Goal: Task Accomplishment & Management: Complete application form

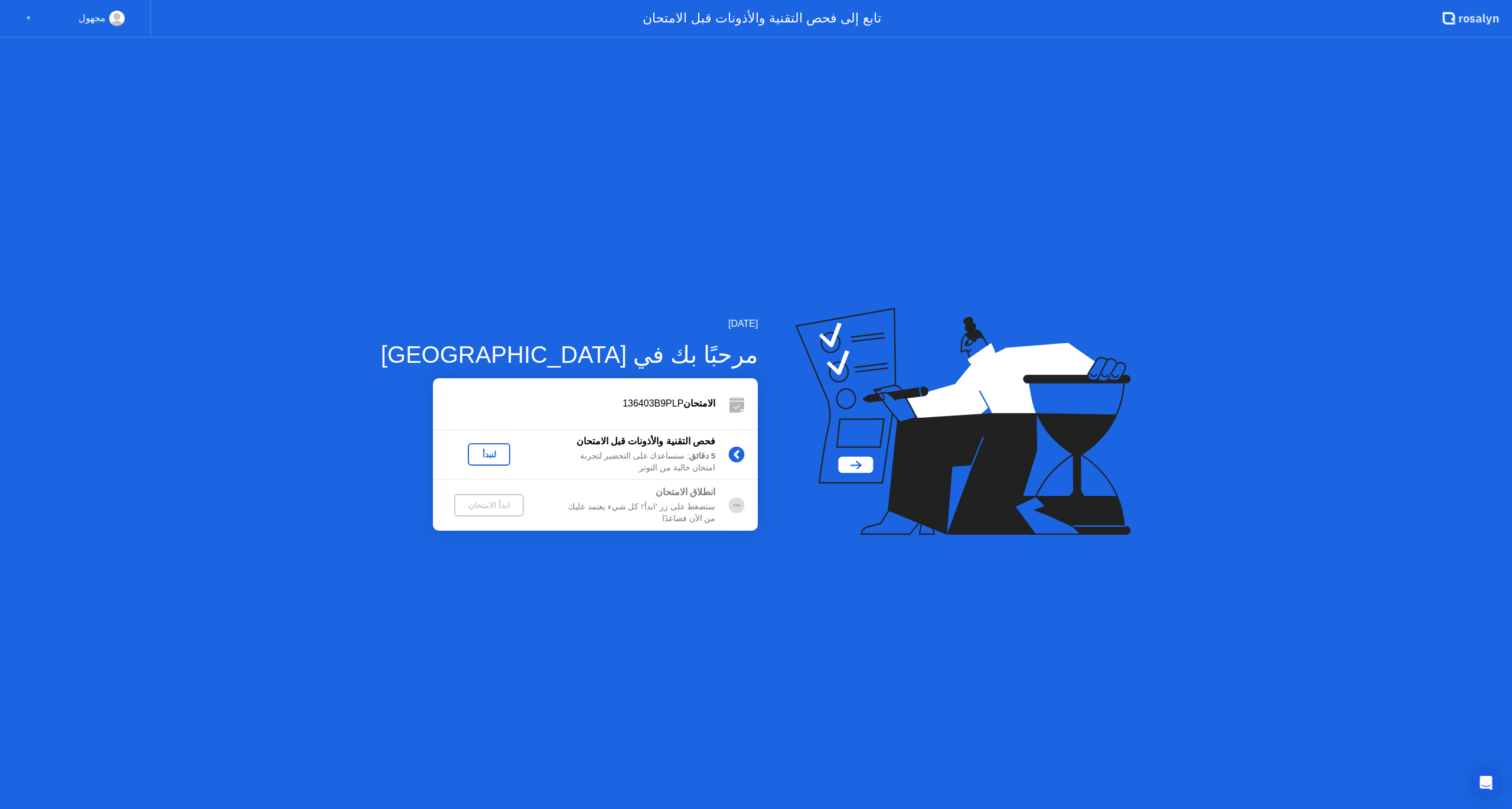
click at [473, 457] on div "لنبدأ" at bounding box center [489, 454] width 33 height 9
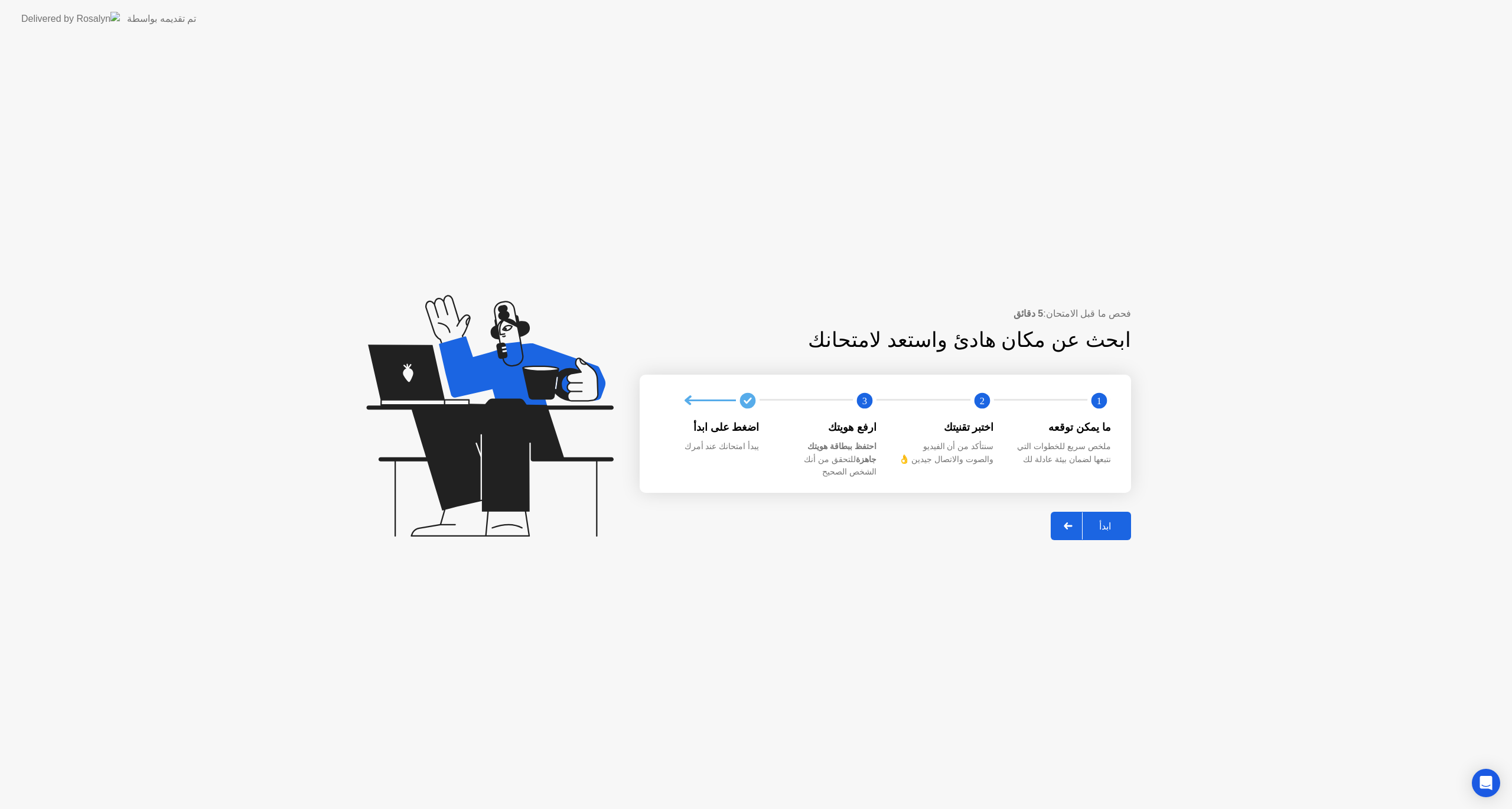
click at [1100, 521] on div "ابدأ" at bounding box center [1105, 526] width 45 height 11
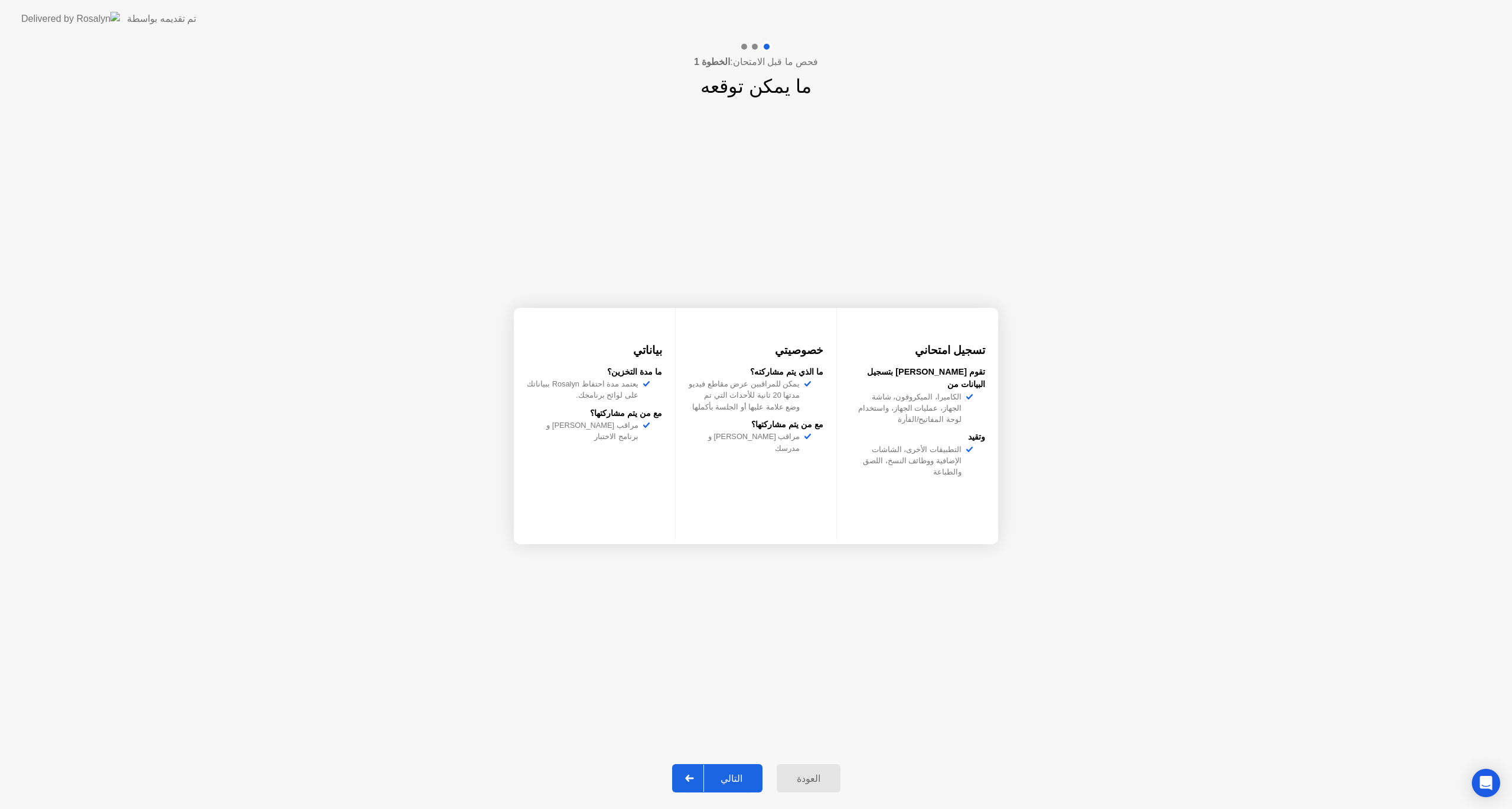
click at [728, 778] on div "التالي" at bounding box center [732, 778] width 55 height 11
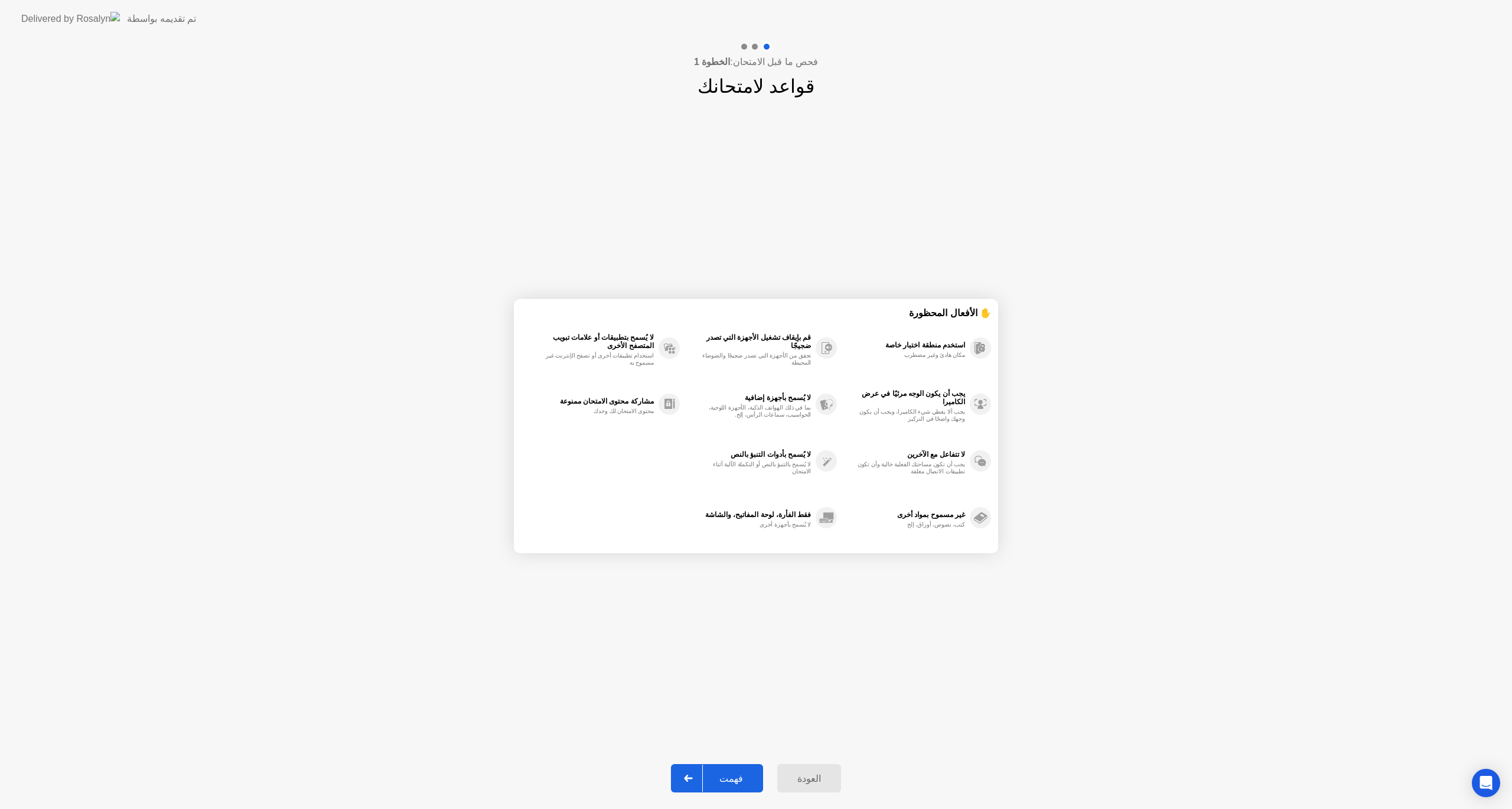
click at [746, 773] on div "فهمت" at bounding box center [731, 778] width 57 height 11
select select "**********"
select select "*******"
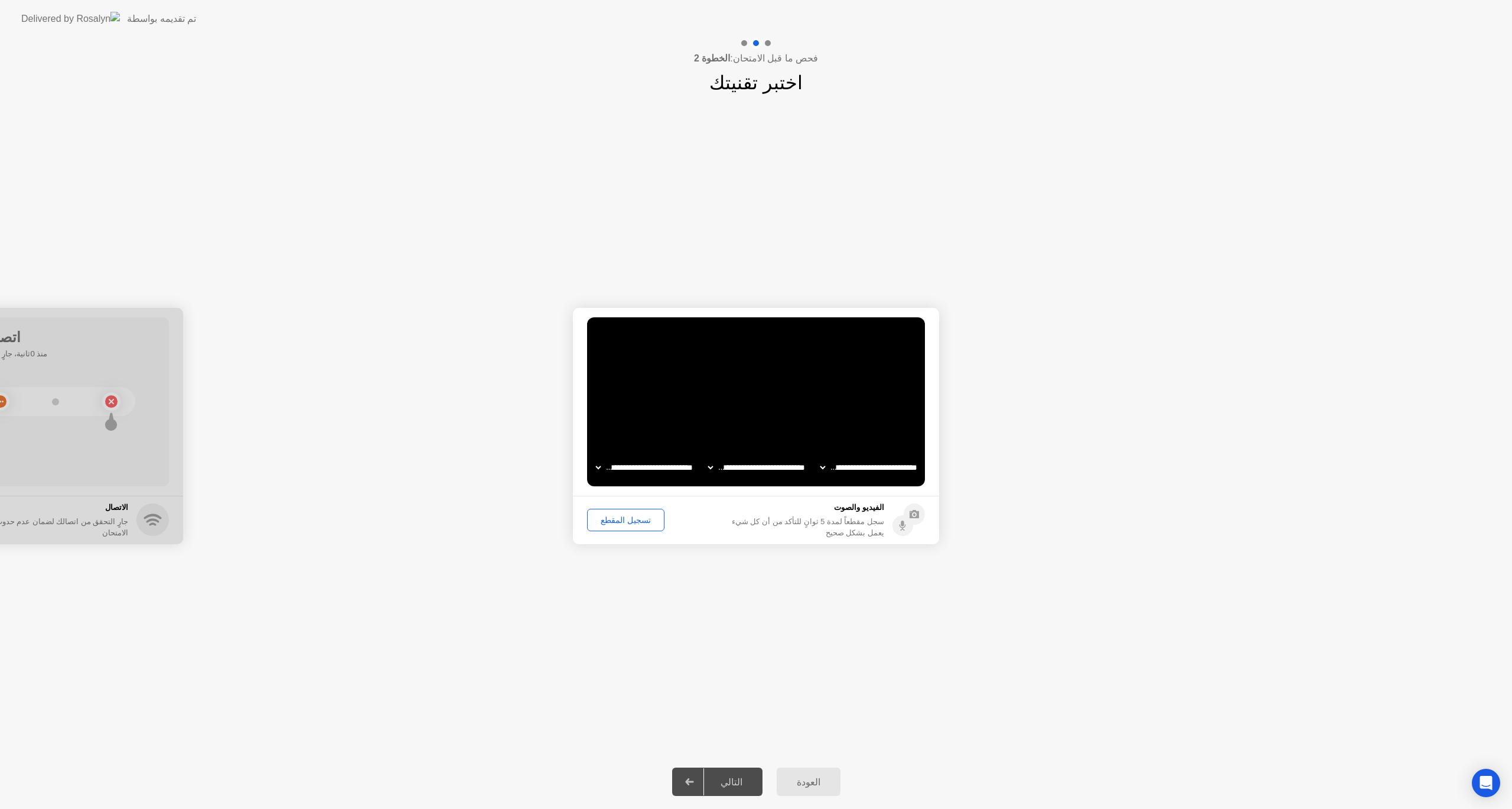
drag, startPoint x: 66, startPoint y: 321, endPoint x: 176, endPoint y: 334, distance: 110.8
click at [176, 334] on div at bounding box center [0, 426] width 366 height 236
click at [622, 519] on div "تسجيل المقطع" at bounding box center [621, 515] width 69 height 9
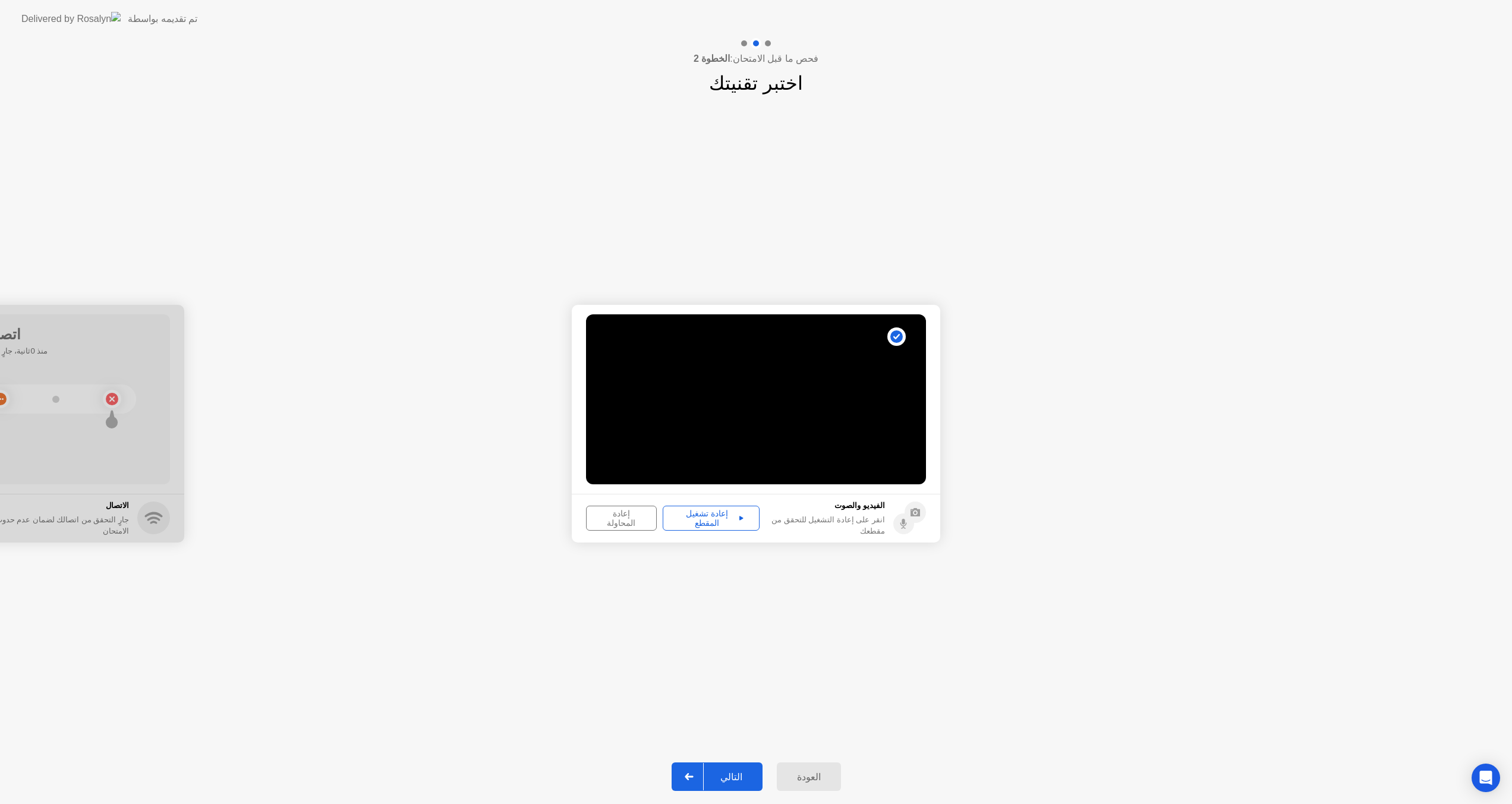
click at [705, 519] on div "إعادة تشغيل المقطع" at bounding box center [711, 518] width 89 height 19
click at [731, 782] on div "التالي" at bounding box center [732, 777] width 56 height 12
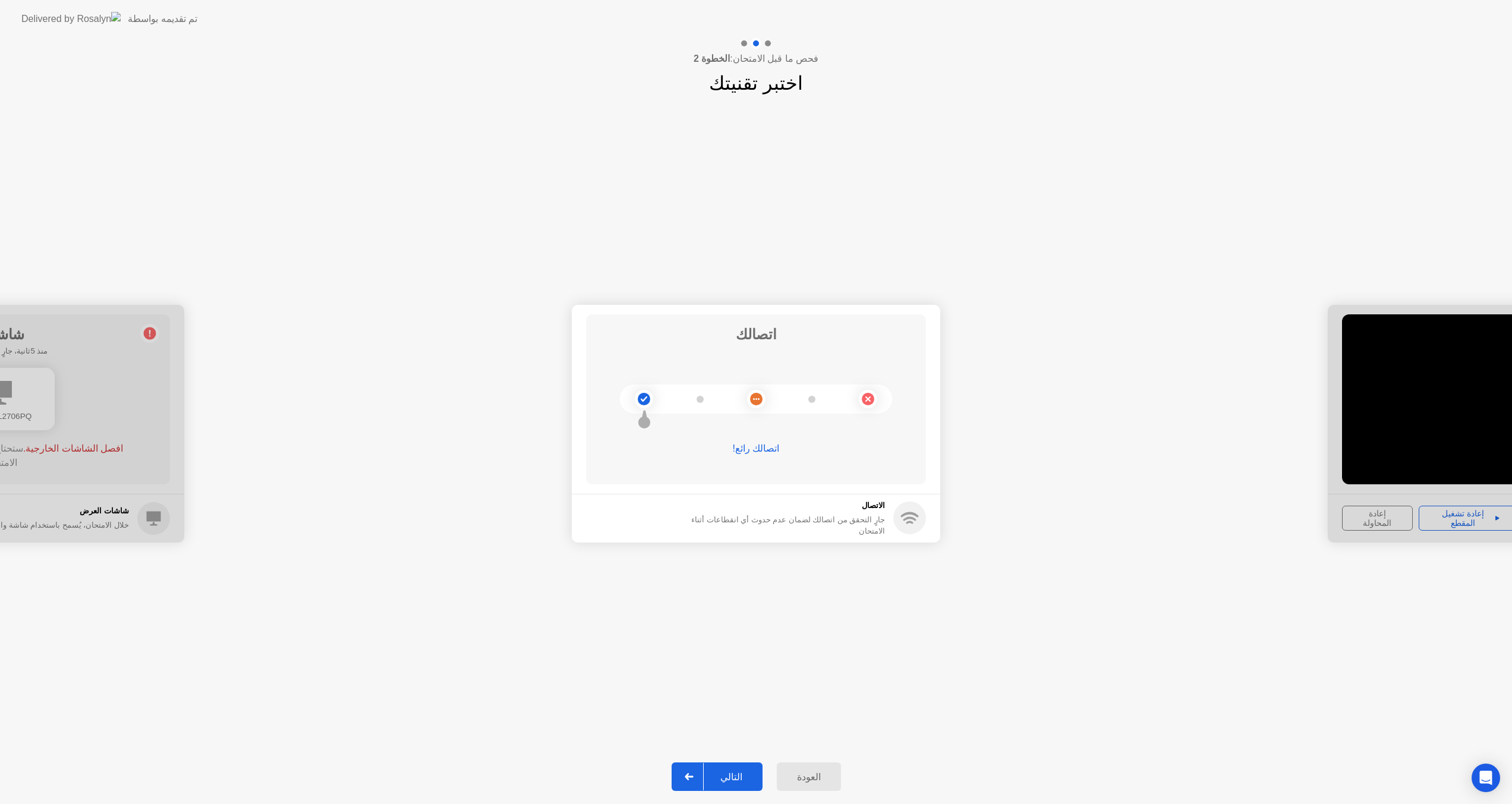
click at [724, 763] on button "التالي" at bounding box center [717, 776] width 91 height 28
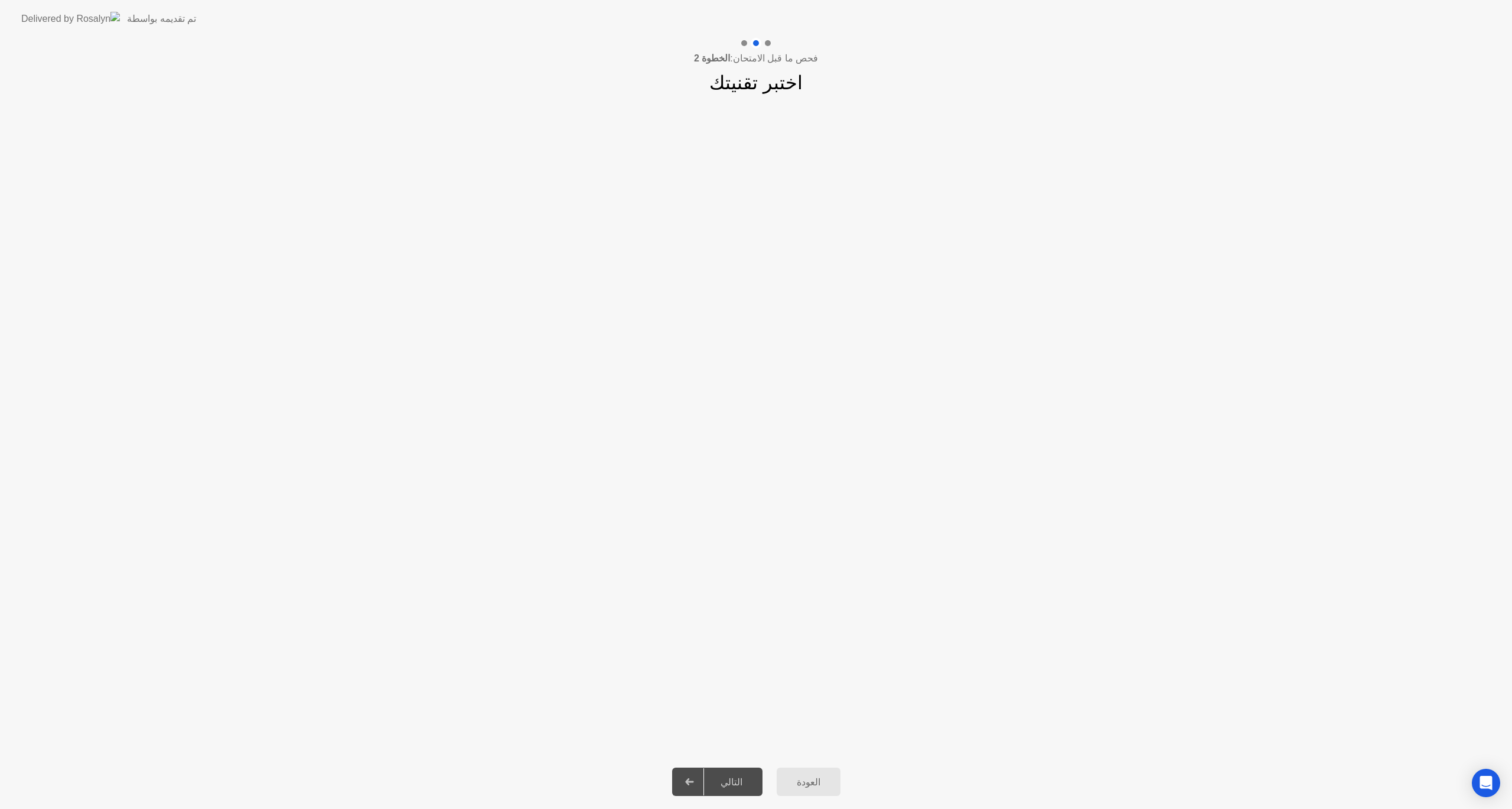
click at [733, 781] on div "التالي" at bounding box center [732, 782] width 55 height 11
drag, startPoint x: 735, startPoint y: 168, endPoint x: 746, endPoint y: 228, distance: 61.0
click at [746, 228] on div "**********" at bounding box center [756, 426] width 1512 height 657
click at [744, 782] on div "التالي" at bounding box center [732, 782] width 55 height 11
click at [813, 791] on button "العودة" at bounding box center [808, 781] width 64 height 28
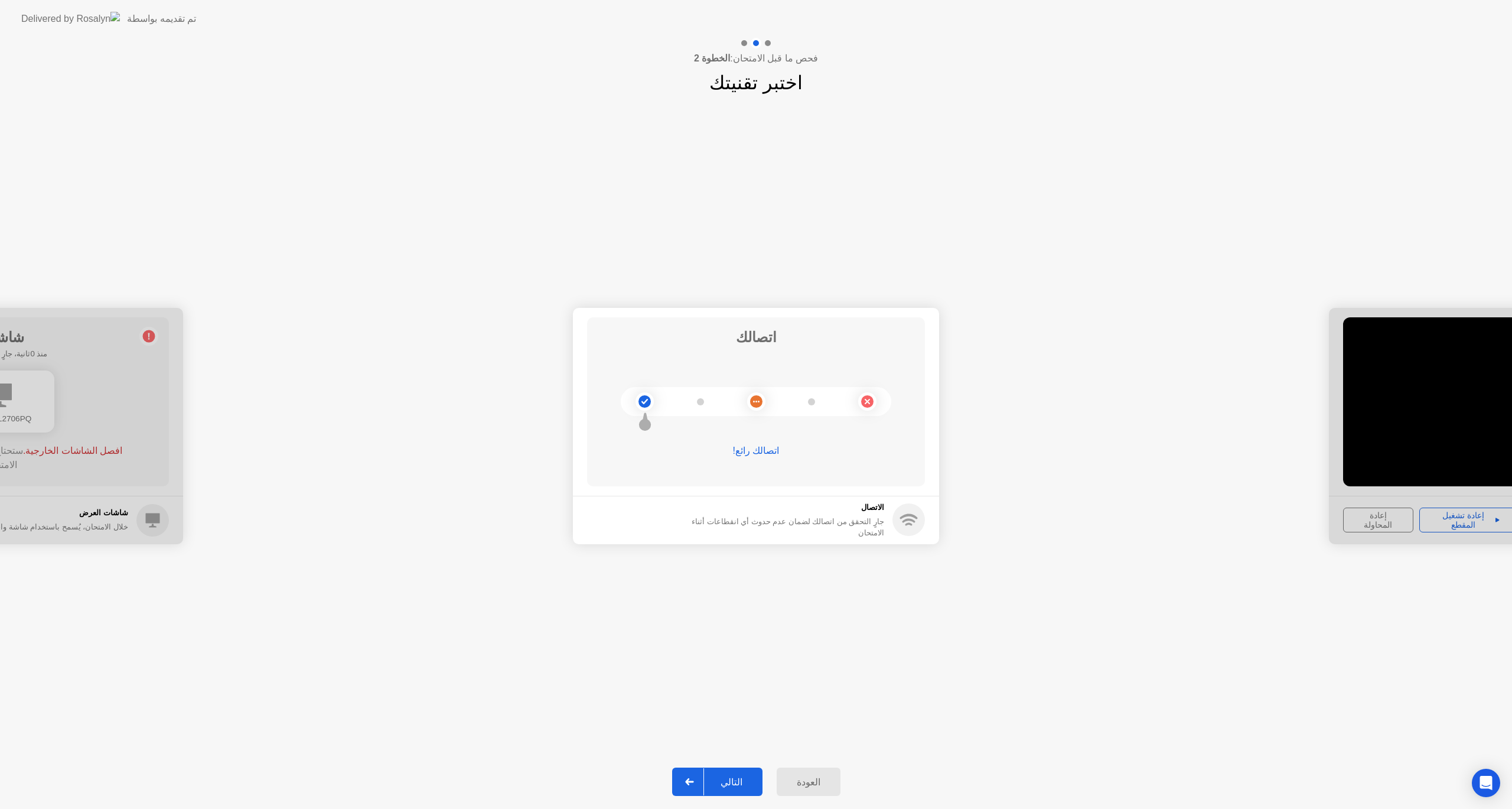
click at [737, 783] on div "التالي" at bounding box center [732, 782] width 55 height 11
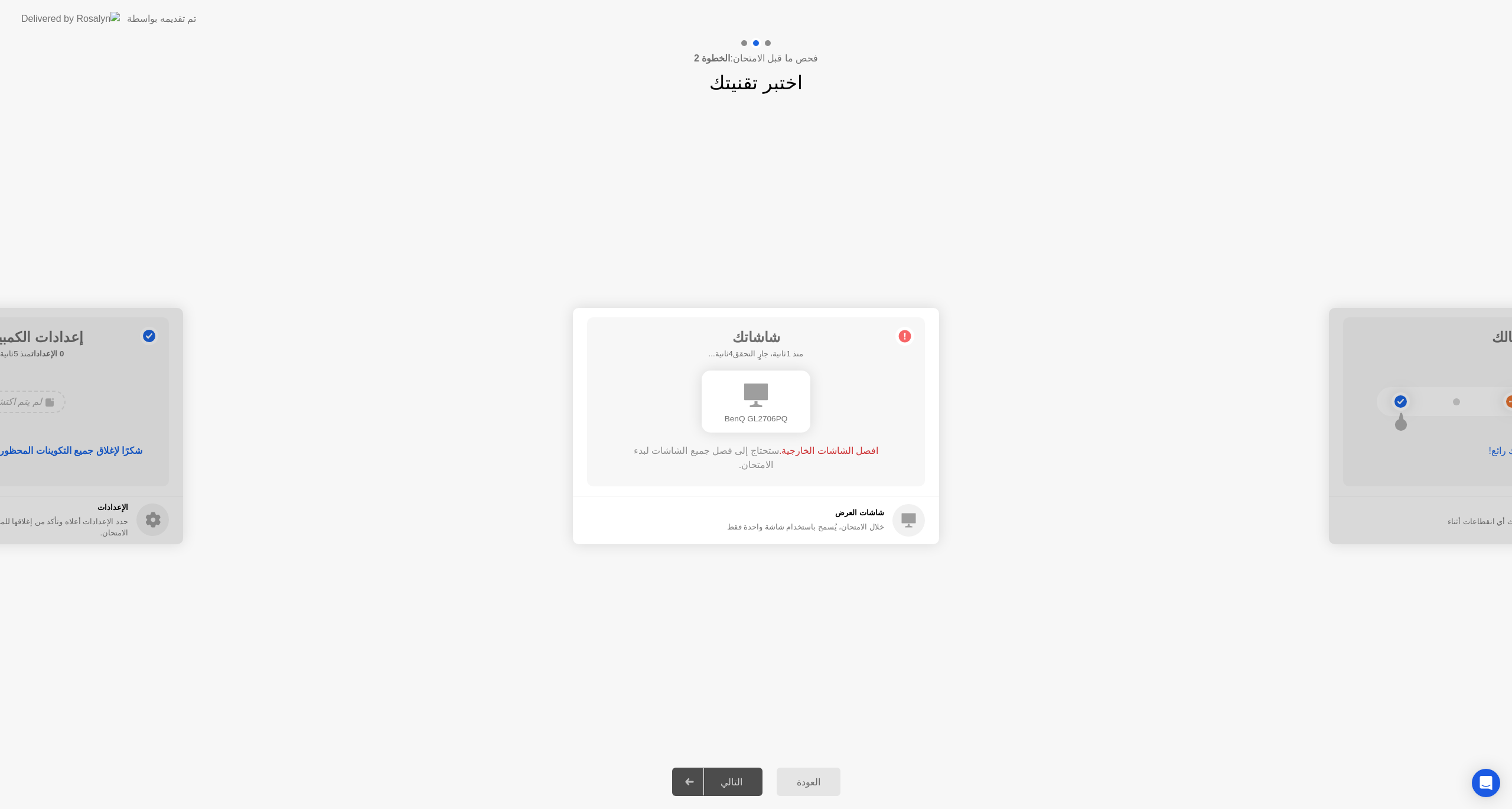
click at [768, 412] on div "BenQ GL2706PQ" at bounding box center [756, 401] width 108 height 62
click at [911, 515] on icon at bounding box center [909, 519] width 14 height 14
click at [881, 523] on div "خلال الامتحان، يُسمح باستخدام شاشة واحدة فقط" at bounding box center [806, 527] width 157 height 11
click at [841, 526] on div "خلال الامتحان، يُسمح باستخدام شاشة واحدة فقط" at bounding box center [806, 527] width 157 height 11
click at [902, 339] on circle at bounding box center [905, 335] width 12 height 12
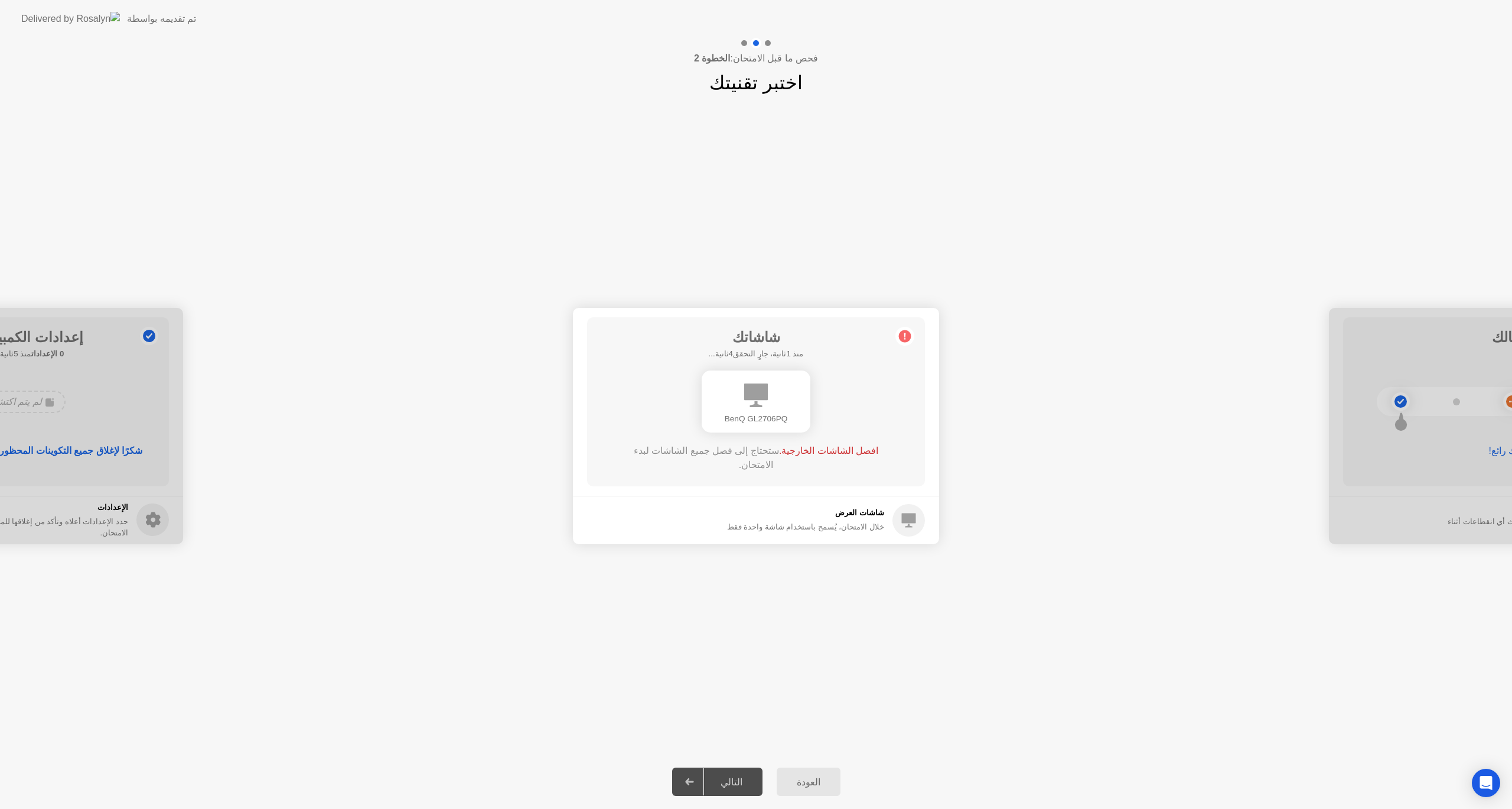
click at [816, 446] on span "افصل الشاشات الخارجية." at bounding box center [828, 450] width 99 height 10
click at [801, 455] on span "افصل الشاشات الخارجية." at bounding box center [828, 450] width 99 height 10
drag, startPoint x: 702, startPoint y: 461, endPoint x: 664, endPoint y: 457, distance: 38.2
click at [702, 461] on div "افصل الشاشات الخارجية. ستحتاج إلى فصل جميع الشاشات لبدء الامتحان." at bounding box center [756, 460] width 271 height 33
click at [664, 457] on div "افصل الشاشات الخارجية. ستحتاج إلى فصل جميع الشاشات لبدء الامتحان." at bounding box center [756, 458] width 271 height 28
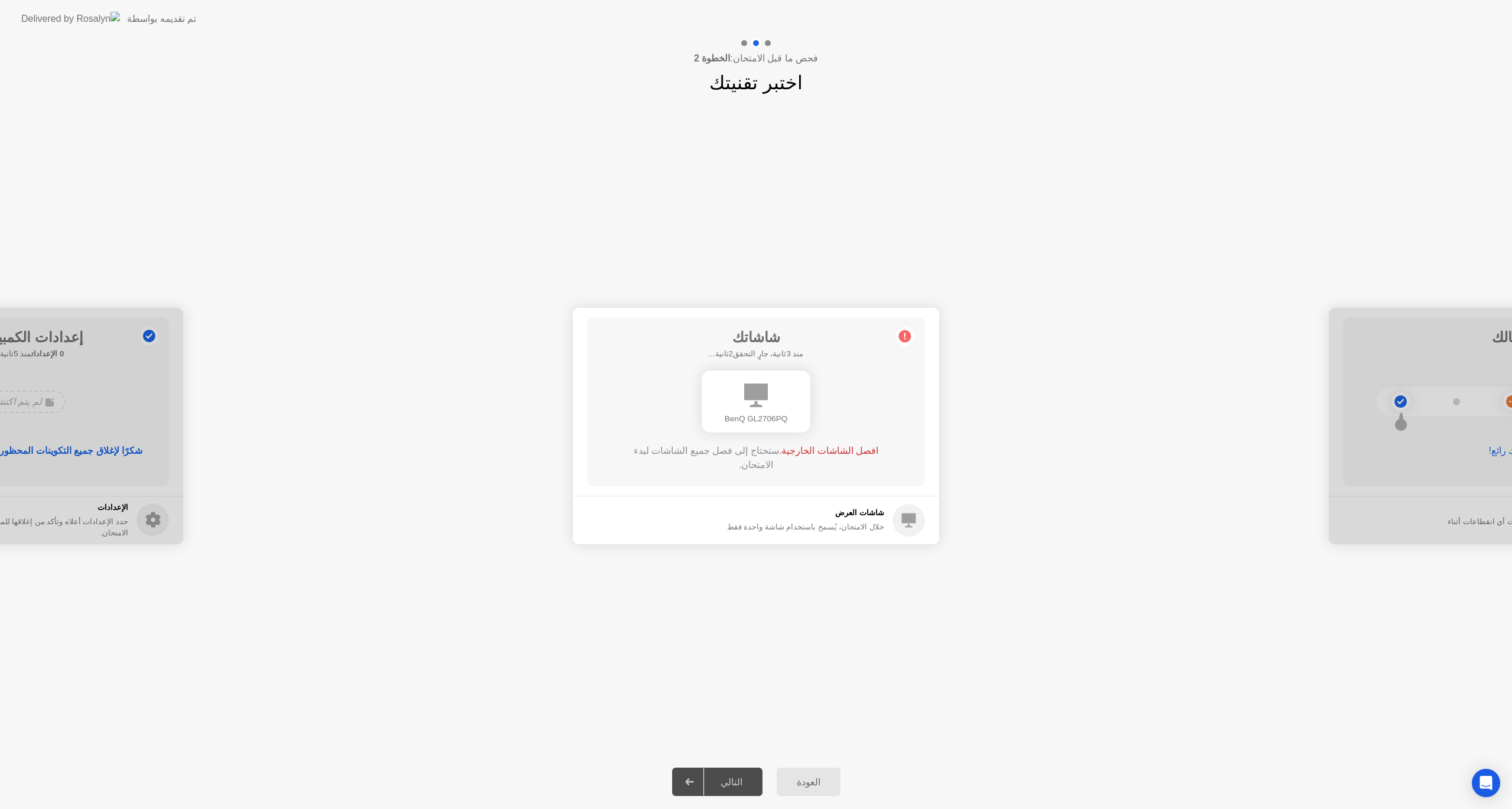
click at [868, 514] on h5 "شاشات العرض" at bounding box center [806, 513] width 157 height 12
click at [810, 536] on footer "شاشات العرض خلال الامتحان، يُسمح باستخدام شاشة واحدة فقط" at bounding box center [756, 520] width 366 height 48
click at [820, 777] on div "العودة" at bounding box center [809, 782] width 57 height 11
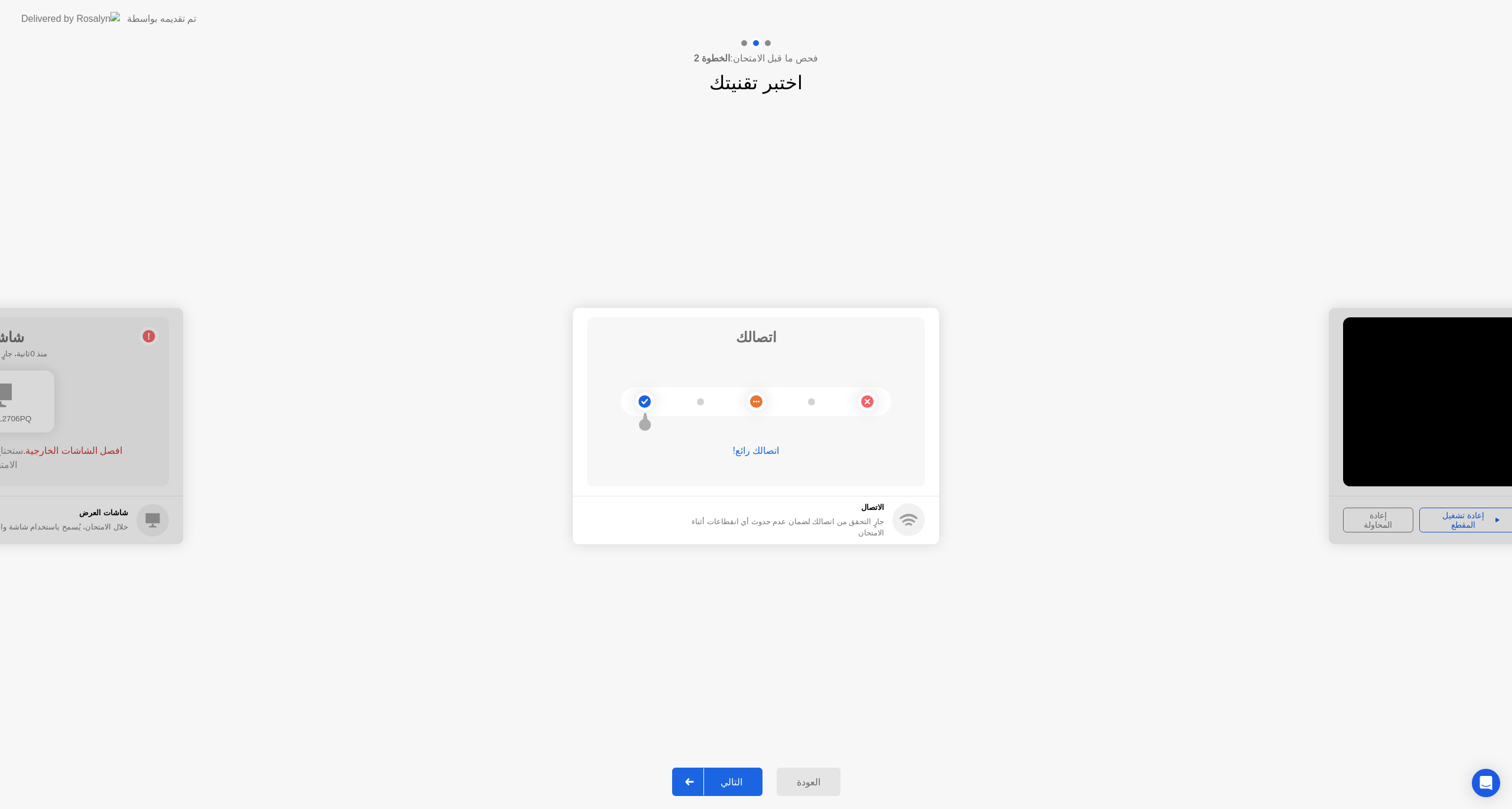
click at [742, 786] on div "التالي" at bounding box center [732, 782] width 55 height 11
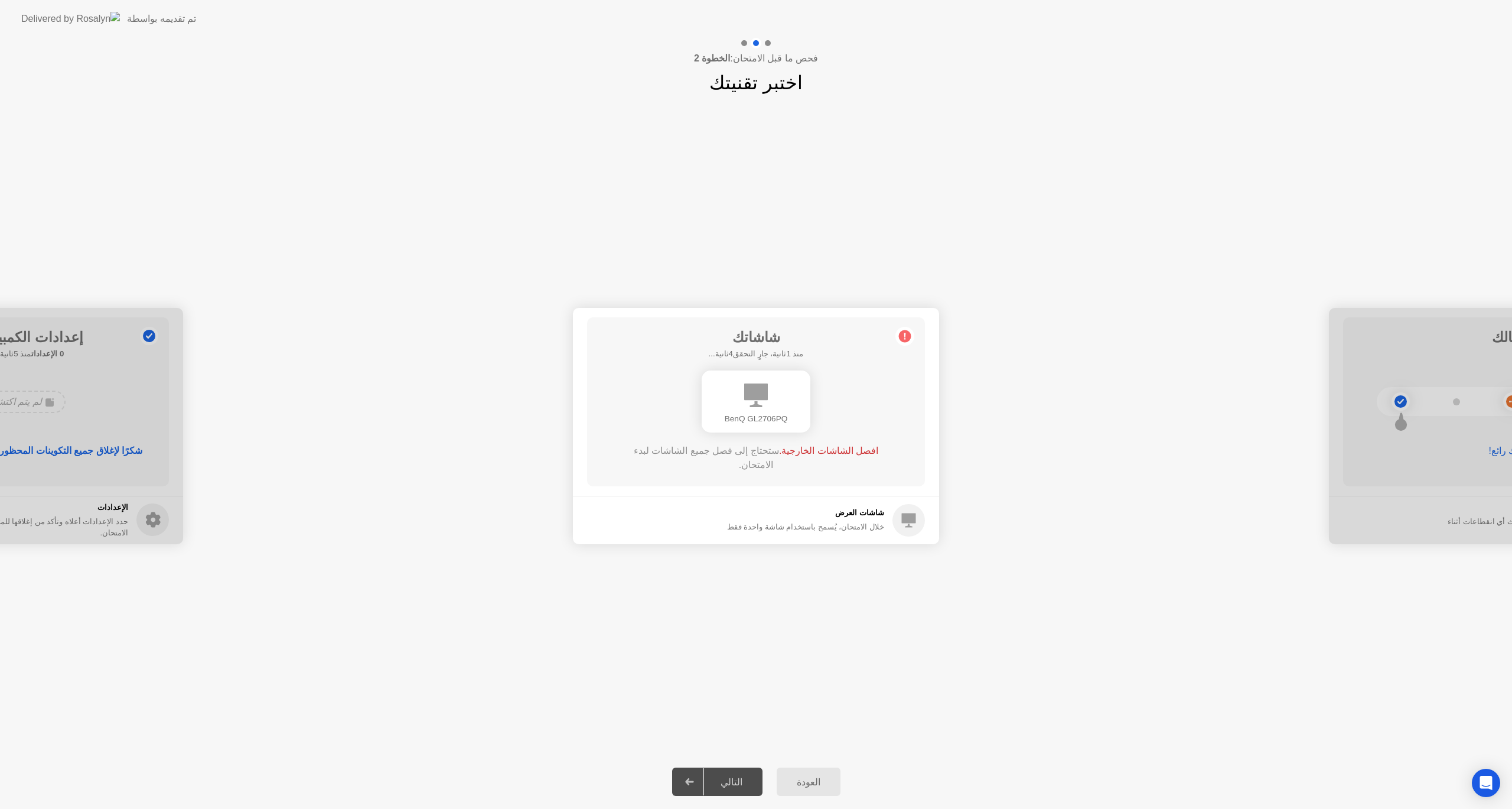
click at [849, 449] on span "افصل الشاشات الخارجية." at bounding box center [828, 450] width 99 height 10
click at [739, 358] on h5 "منذ 1ثانية، جارٍ التحقق4ثانية..." at bounding box center [756, 354] width 95 height 12
drag, startPoint x: 768, startPoint y: 422, endPoint x: 759, endPoint y: 428, distance: 10.8
click at [767, 422] on div "BenQ GL2706PQ" at bounding box center [756, 419] width 90 height 12
click at [526, 601] on div "**********" at bounding box center [756, 426] width 1512 height 657
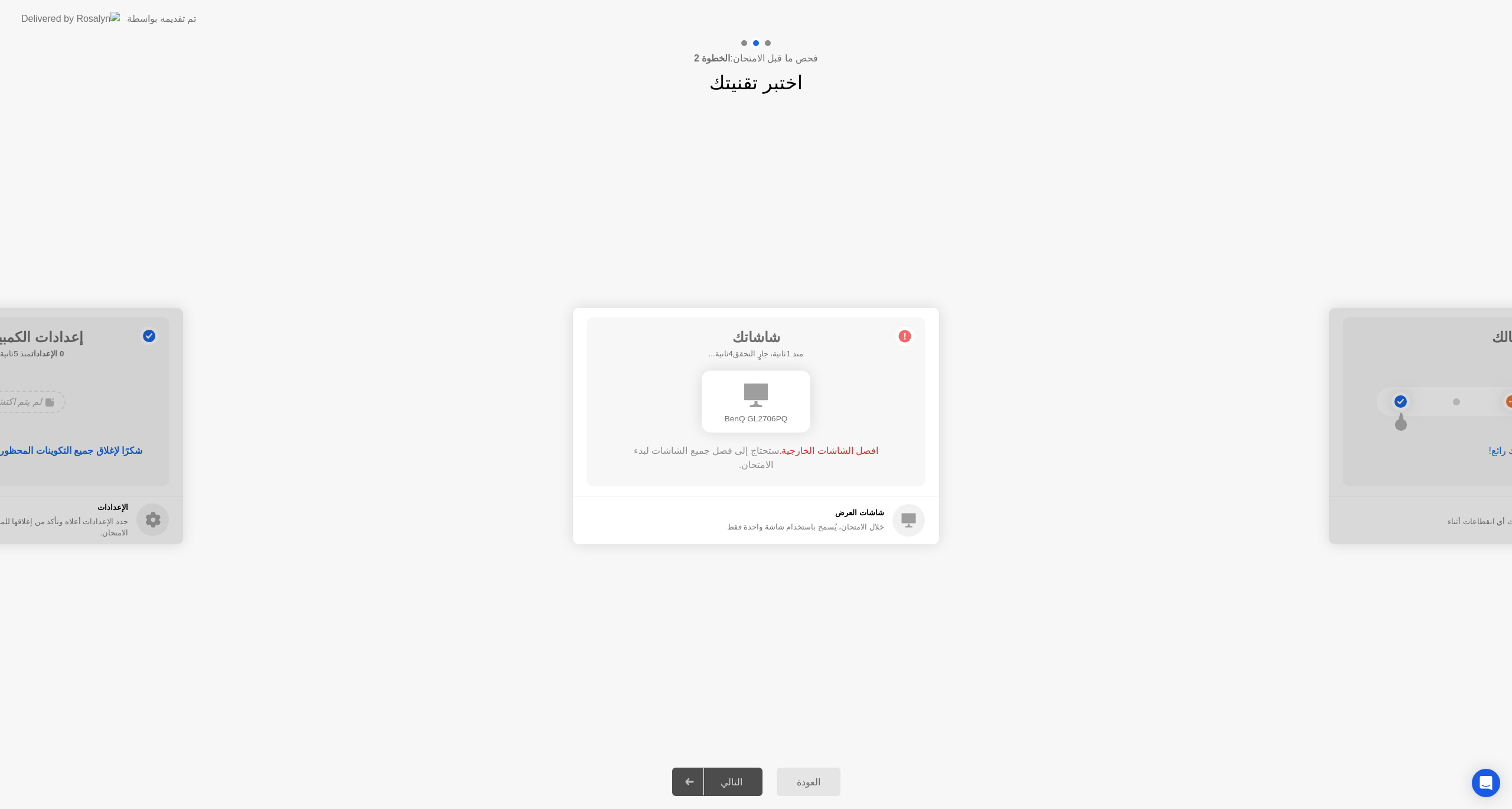
click at [526, 601] on div "**********" at bounding box center [756, 426] width 1512 height 657
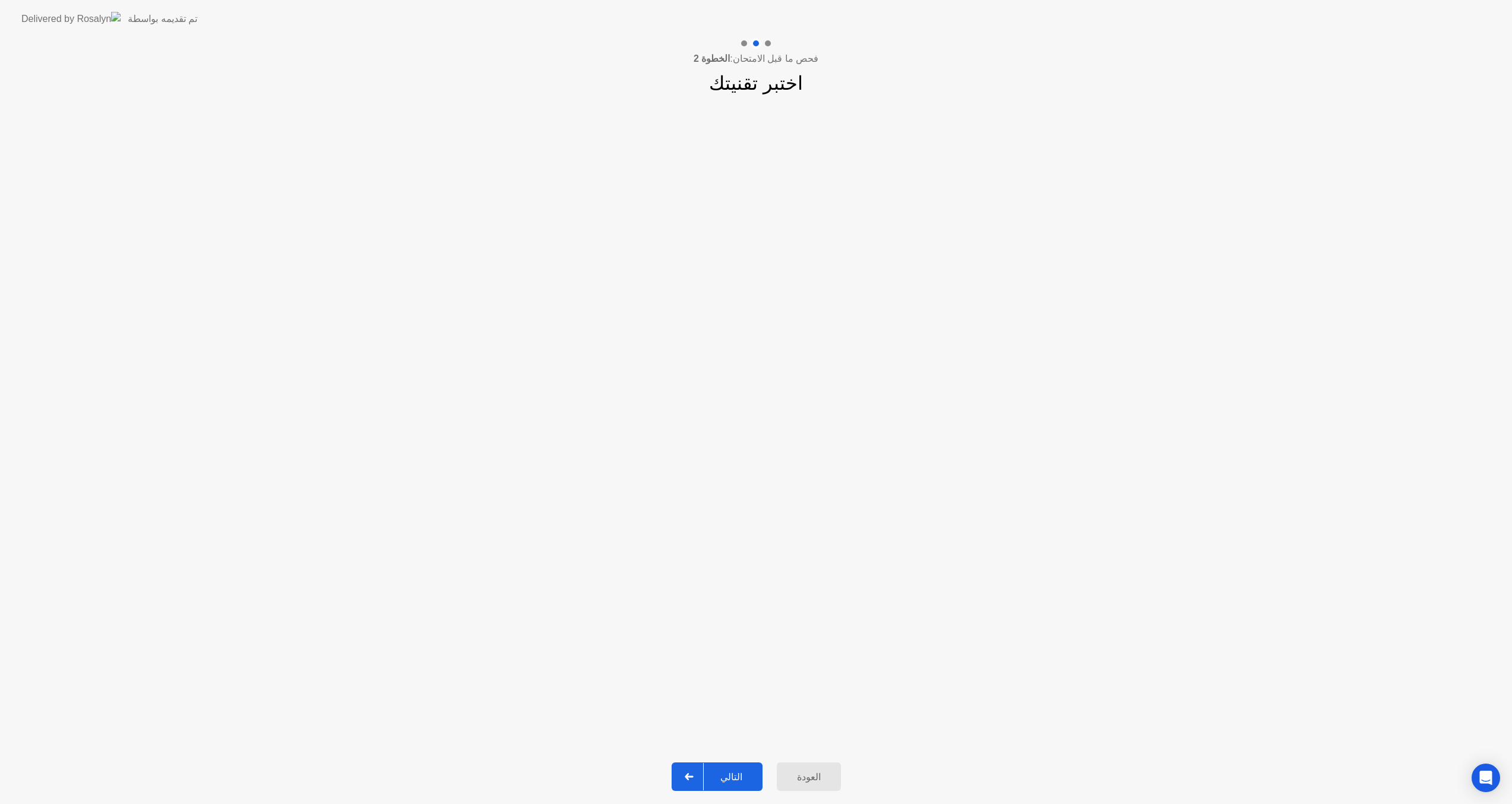
click at [1370, 363] on app-slider "**********" at bounding box center [756, 423] width 1512 height 266
click at [737, 771] on div "التالي" at bounding box center [732, 777] width 56 height 12
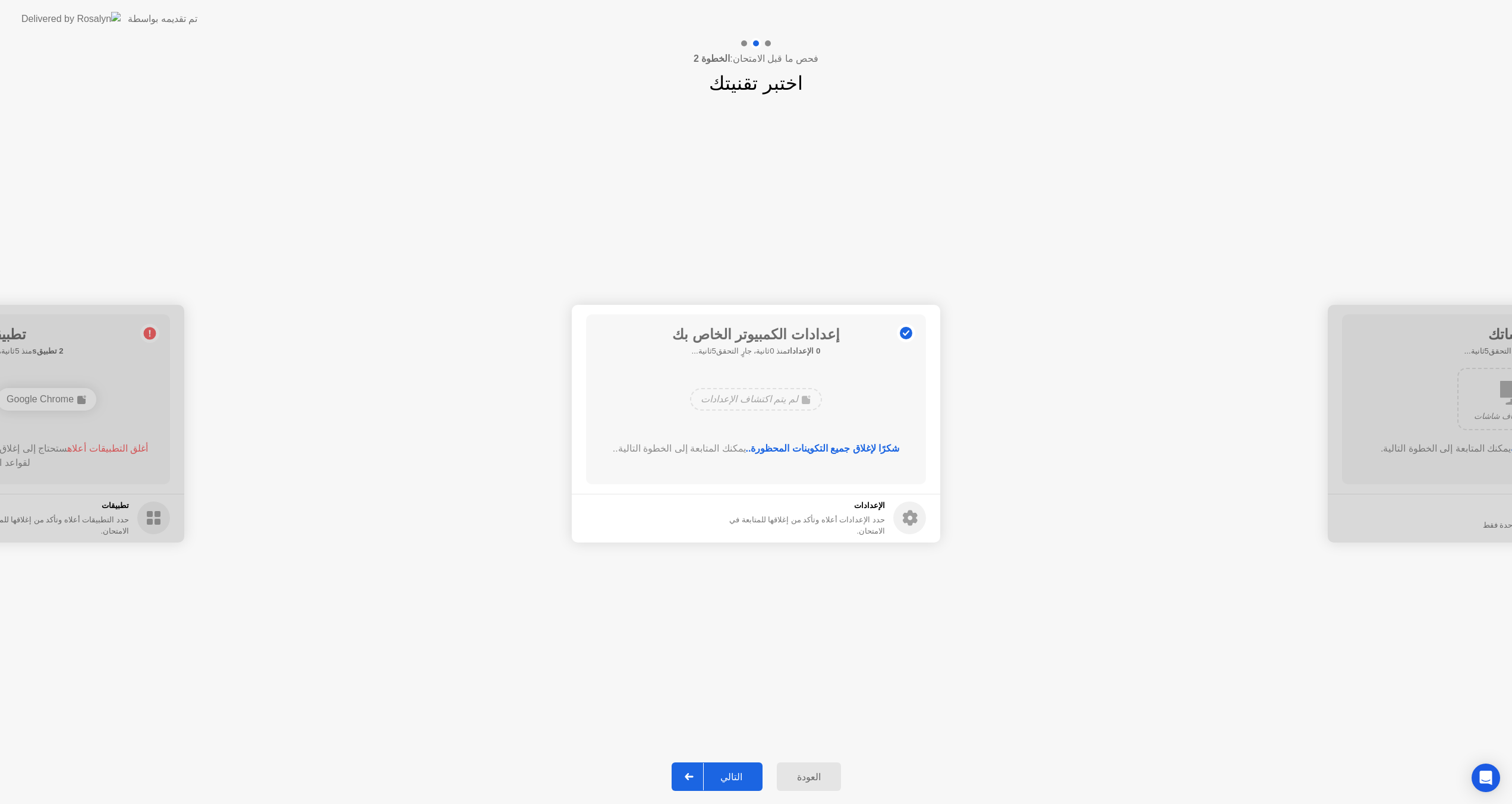
click at [811, 768] on button "العودة" at bounding box center [809, 776] width 64 height 28
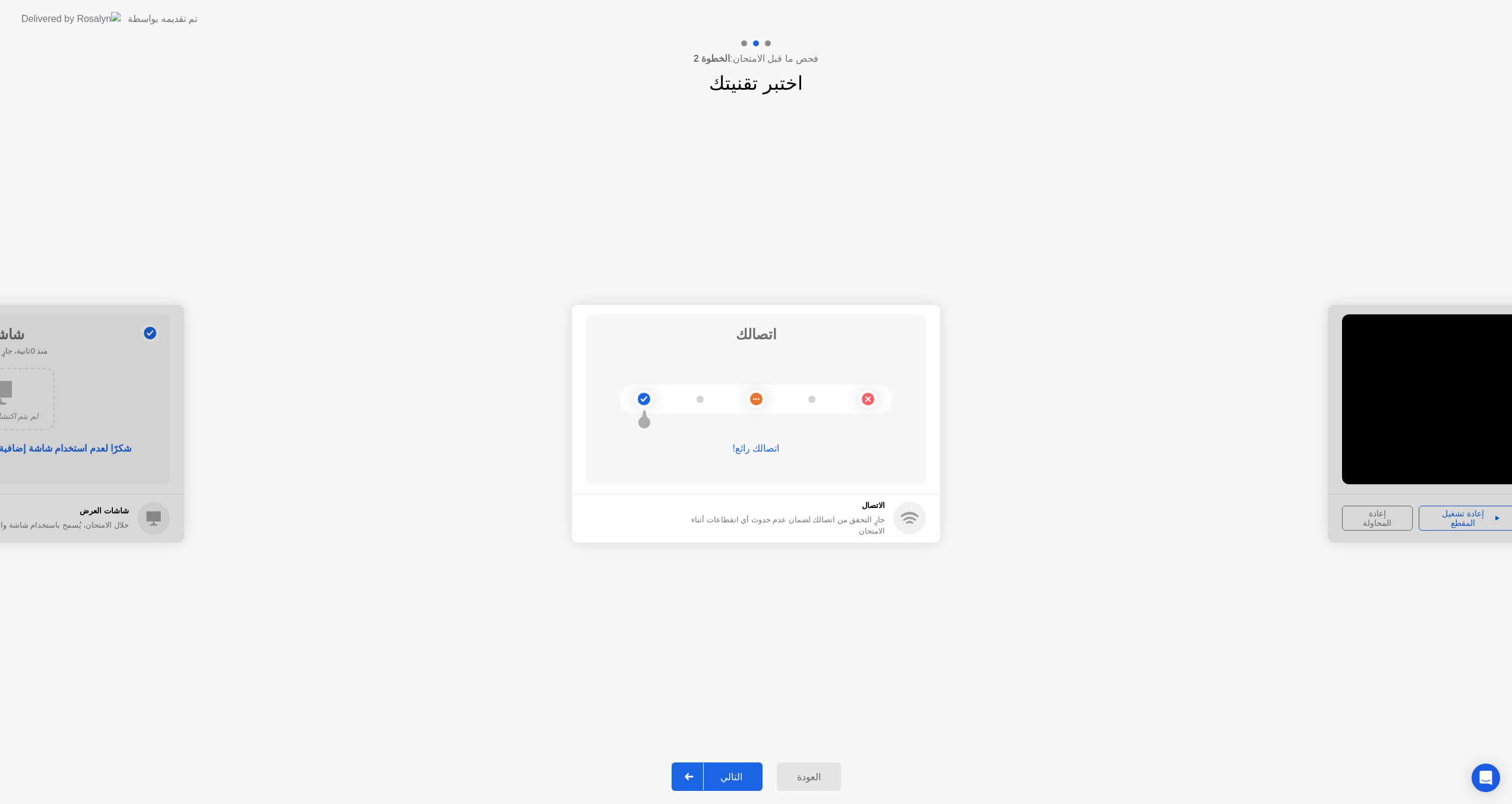
click at [811, 768] on button "العودة" at bounding box center [809, 776] width 64 height 28
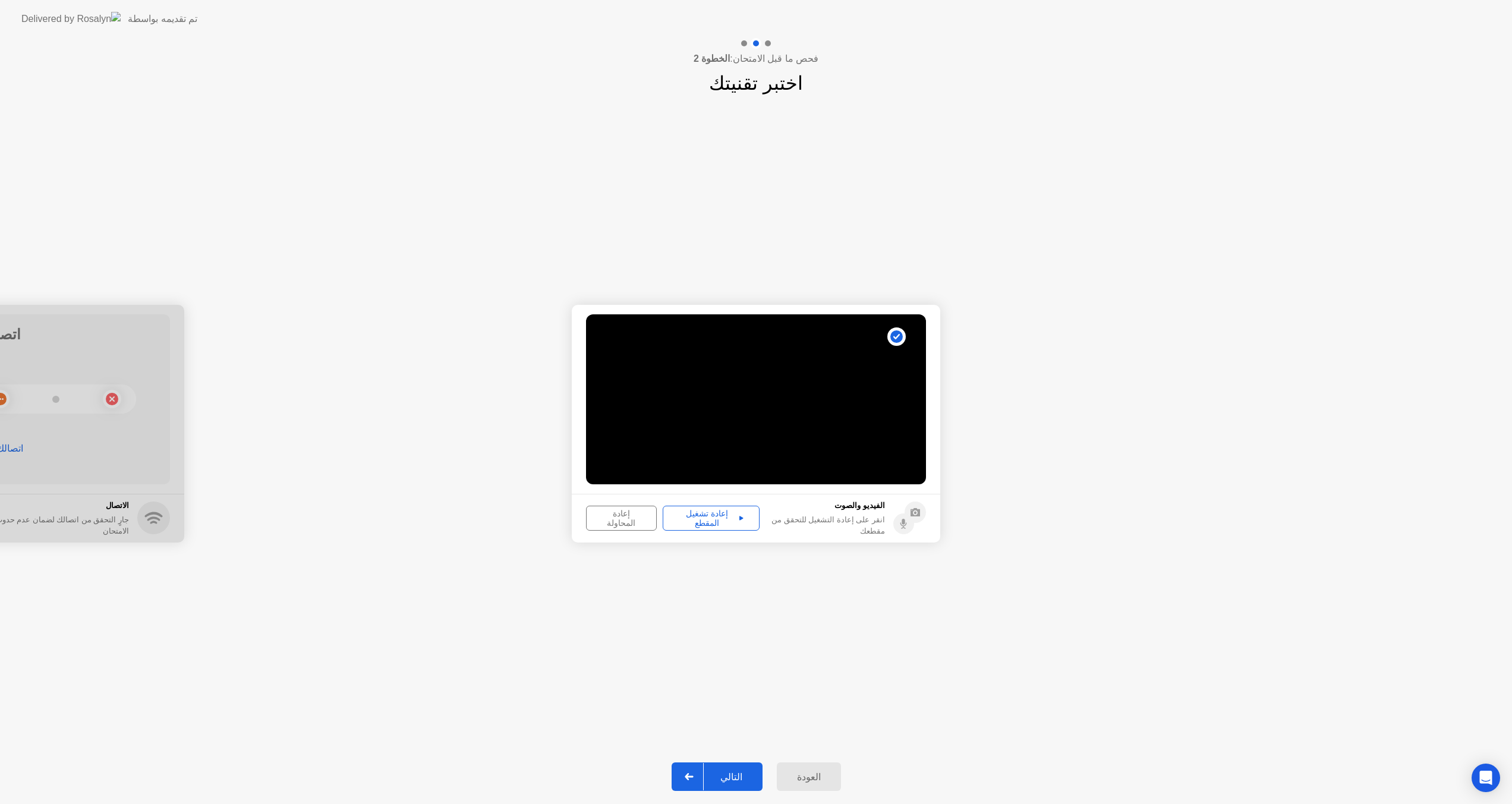
click at [634, 513] on div "إعادة المحاولة" at bounding box center [621, 518] width 62 height 19
click at [743, 777] on div "التالي" at bounding box center [732, 777] width 56 height 12
click at [612, 520] on div "تسجيل المقطع" at bounding box center [625, 518] width 70 height 9
click at [701, 521] on div "إعادة تشغيل المقطع" at bounding box center [711, 518] width 89 height 19
click at [731, 778] on div "التالي" at bounding box center [732, 777] width 56 height 12
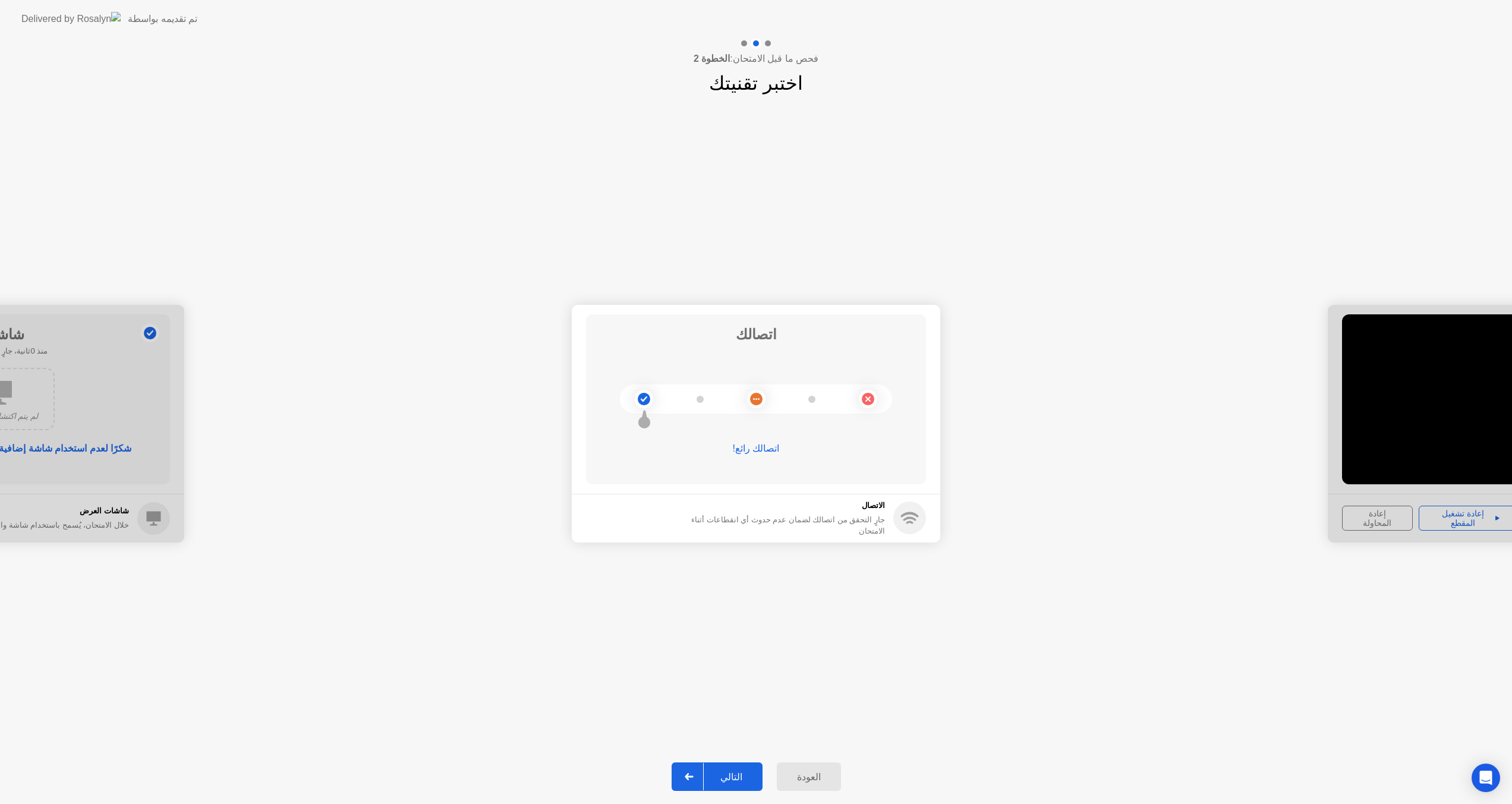
click at [731, 778] on div "التالي" at bounding box center [732, 777] width 56 height 12
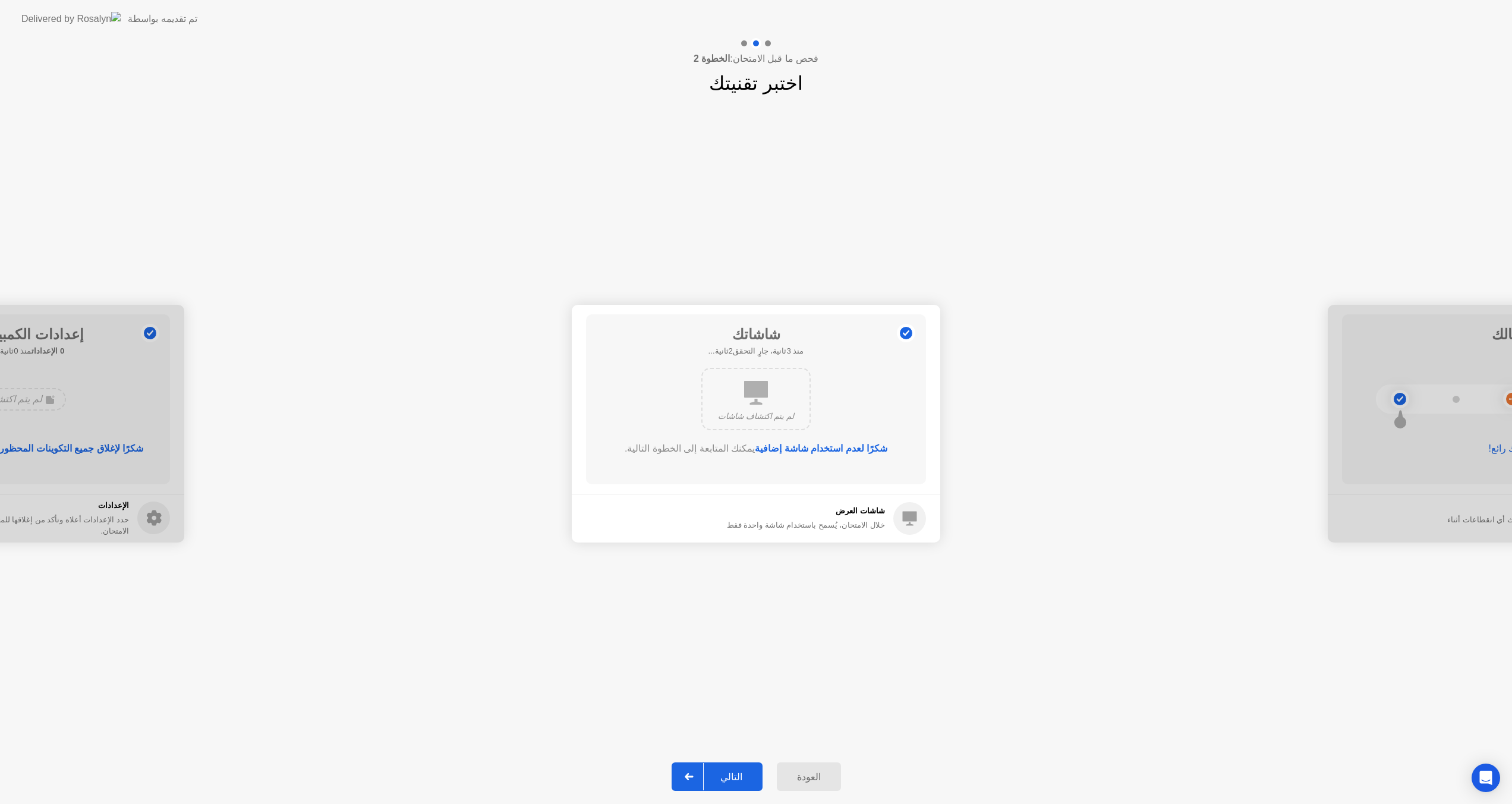
click at [733, 777] on div "التالي" at bounding box center [732, 777] width 56 height 12
click at [736, 774] on div "التالي" at bounding box center [732, 777] width 56 height 12
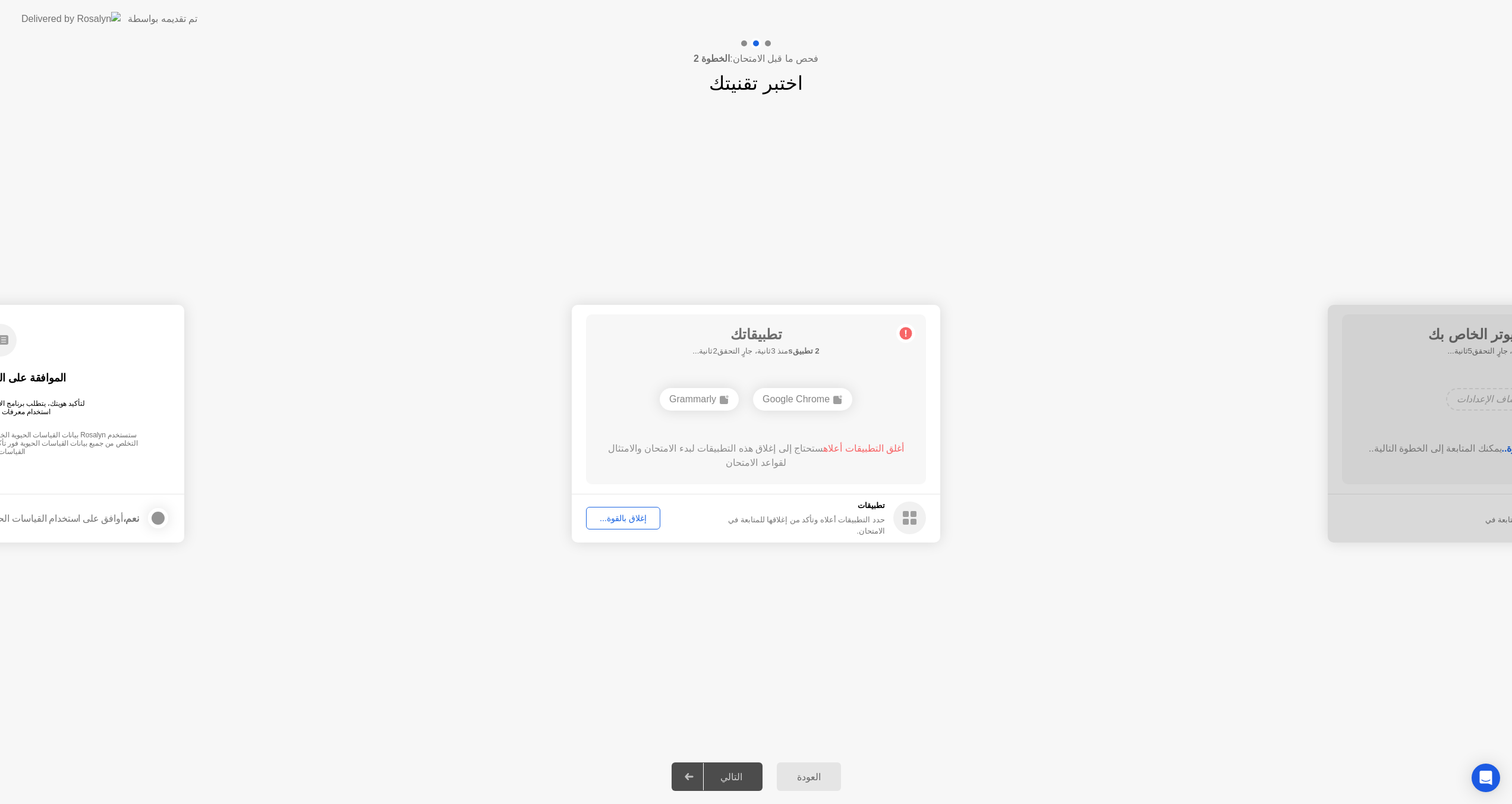
click at [620, 519] on div "إغلاق بالقوة..." at bounding box center [623, 518] width 66 height 9
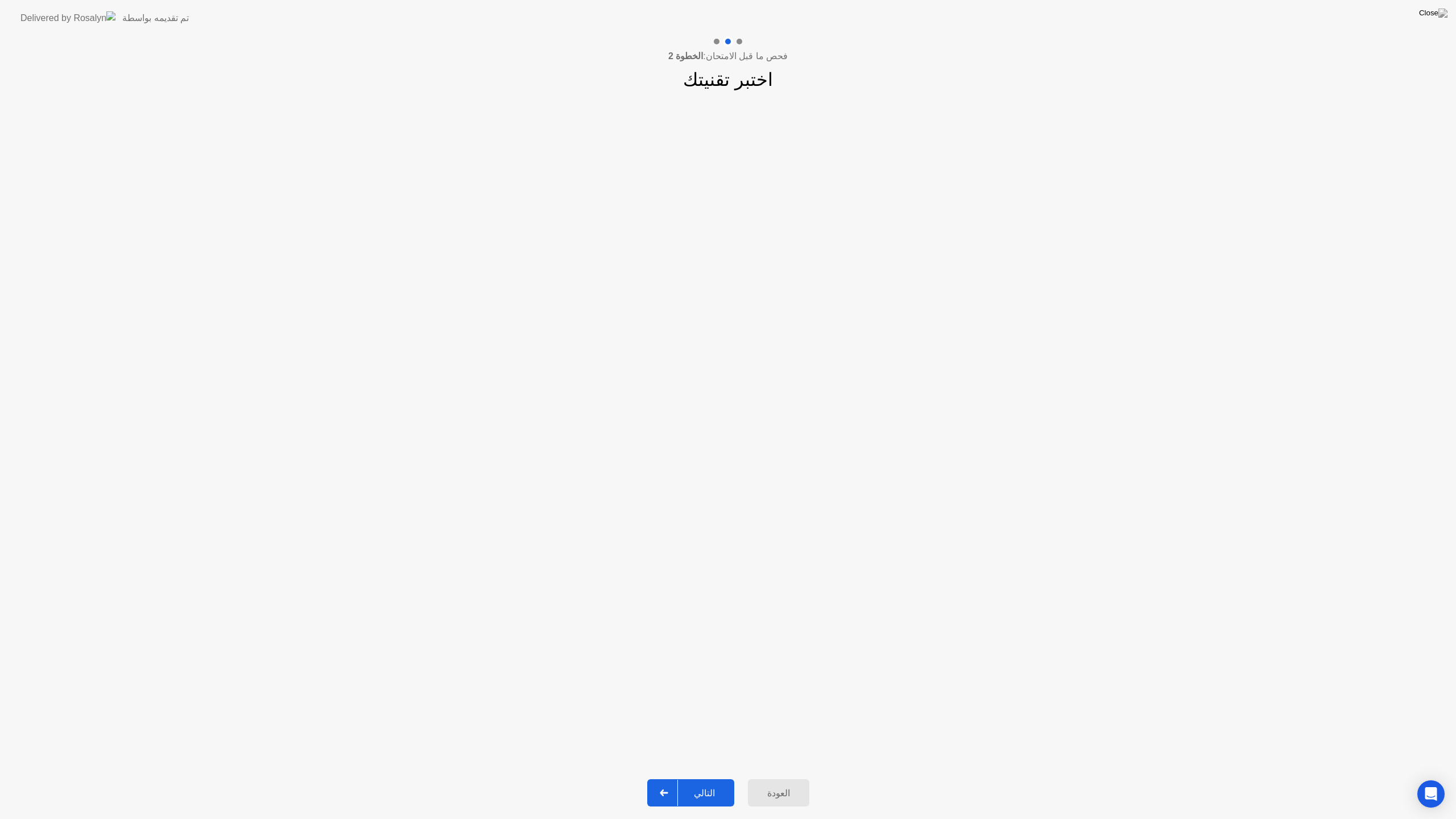
click at [707, 778] on button "التالي" at bounding box center [691, 793] width 87 height 27
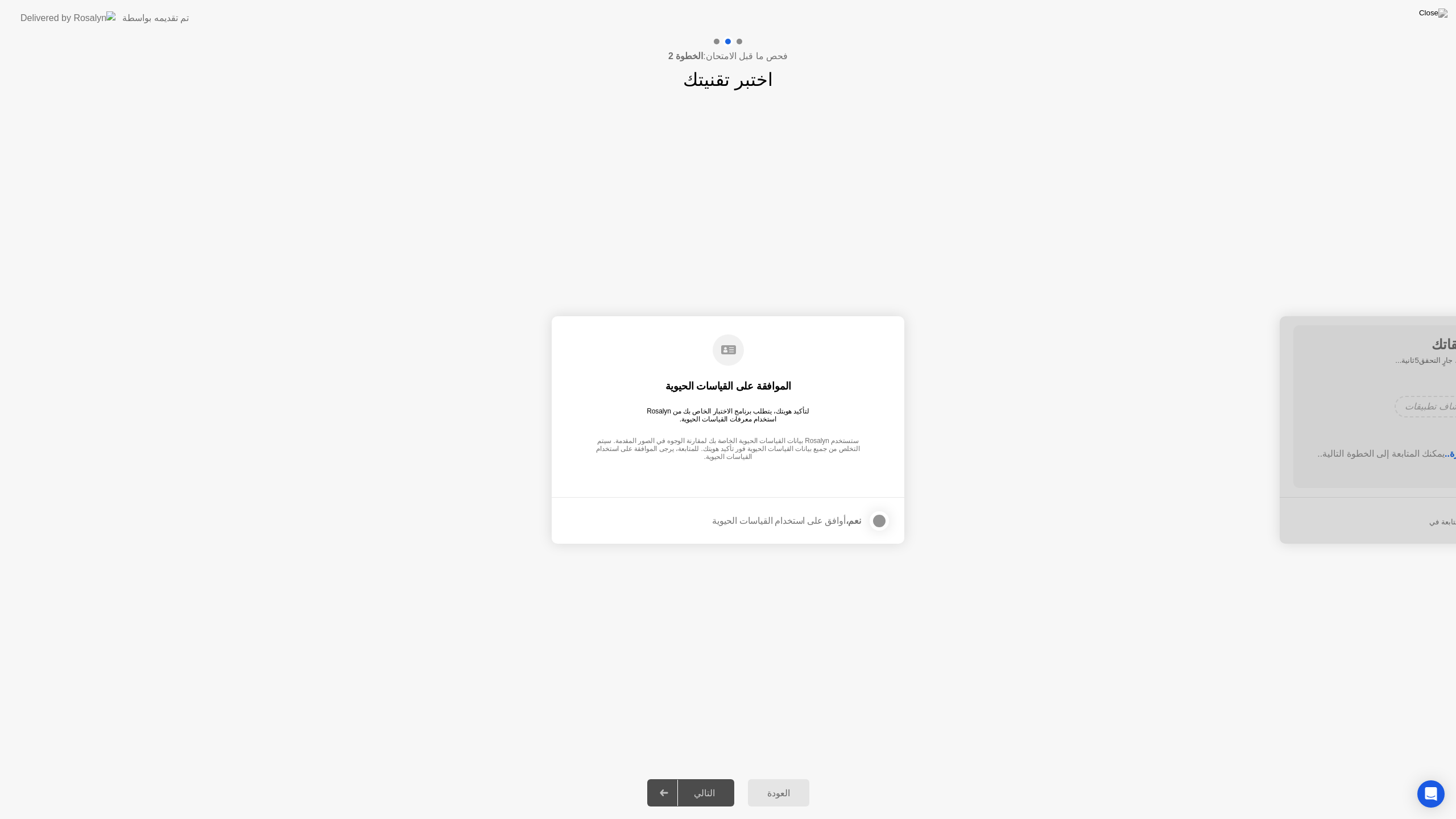
click at [887, 528] on label at bounding box center [876, 521] width 30 height 23
click at [704, 778] on div "التالي" at bounding box center [705, 793] width 53 height 11
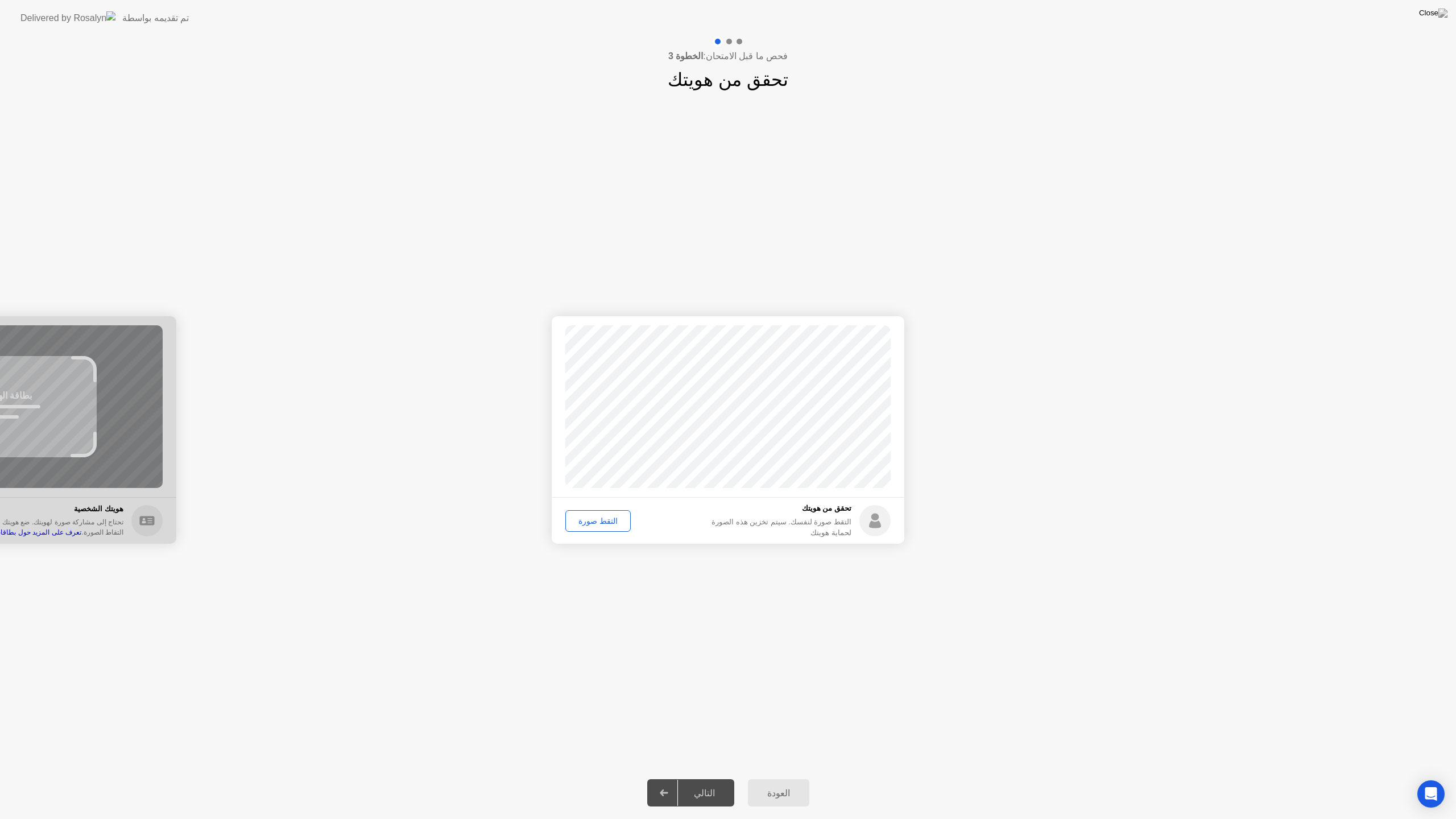
click at [602, 525] on div "التقط صورة" at bounding box center [598, 521] width 58 height 9
click at [606, 521] on div "إعادة الالتقاط" at bounding box center [601, 521] width 62 height 9
click at [611, 512] on button "التقط صورة" at bounding box center [598, 521] width 66 height 21
click at [713, 778] on div "التالي" at bounding box center [705, 793] width 53 height 11
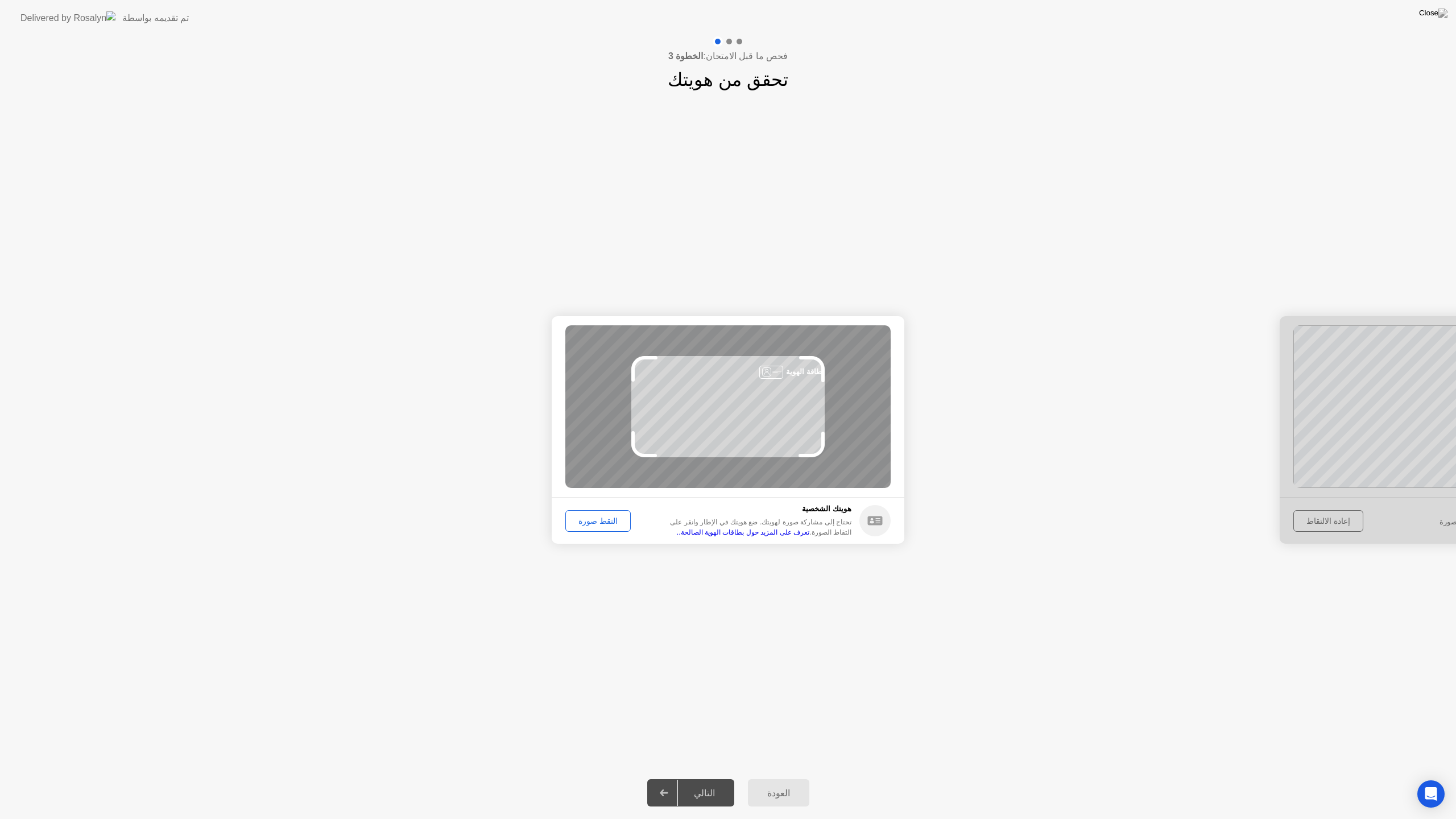
click at [613, 521] on div "التقط صورة" at bounding box center [598, 521] width 58 height 9
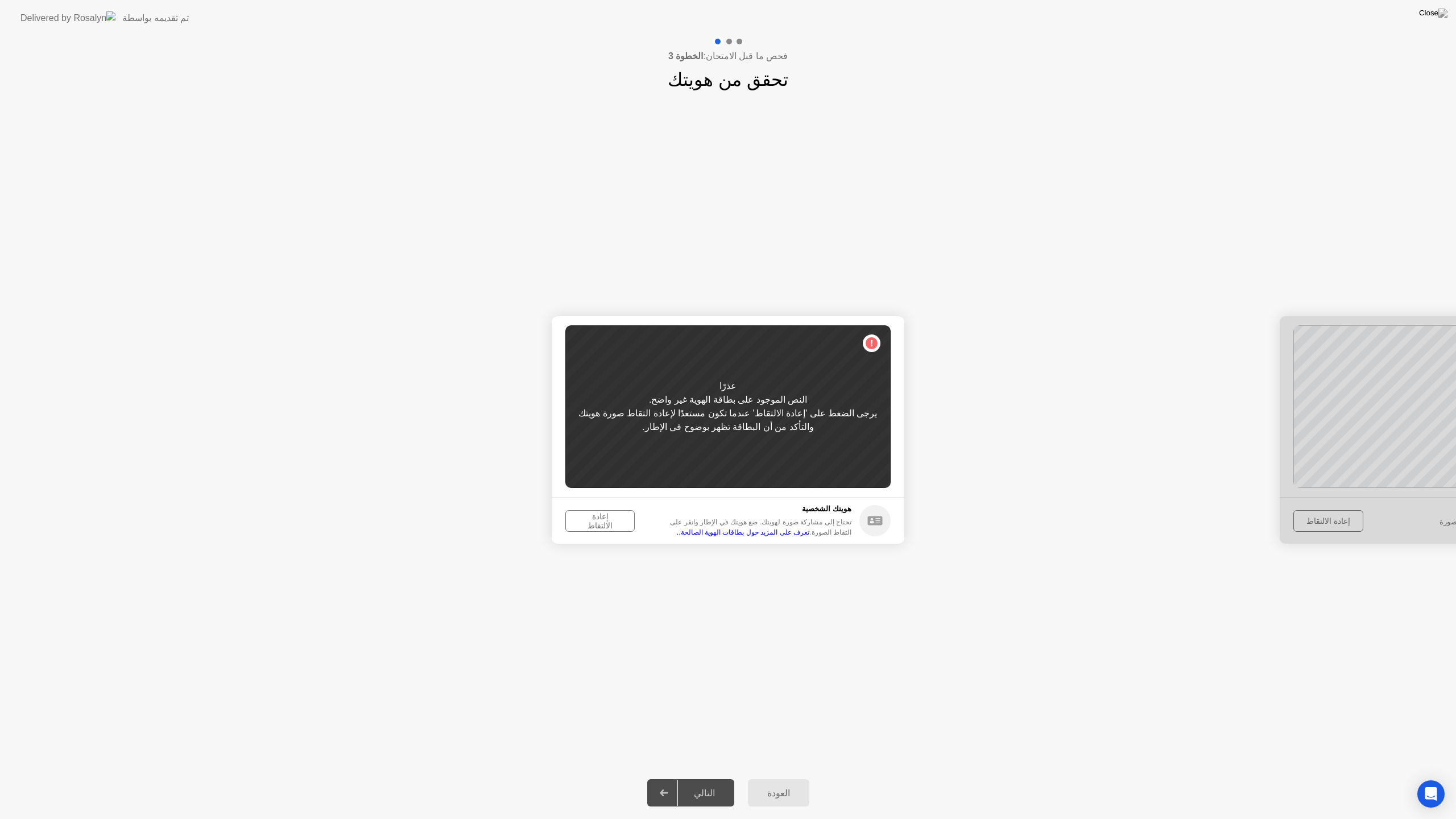
click at [613, 525] on div "إعادة الالتقاط" at bounding box center [600, 521] width 62 height 18
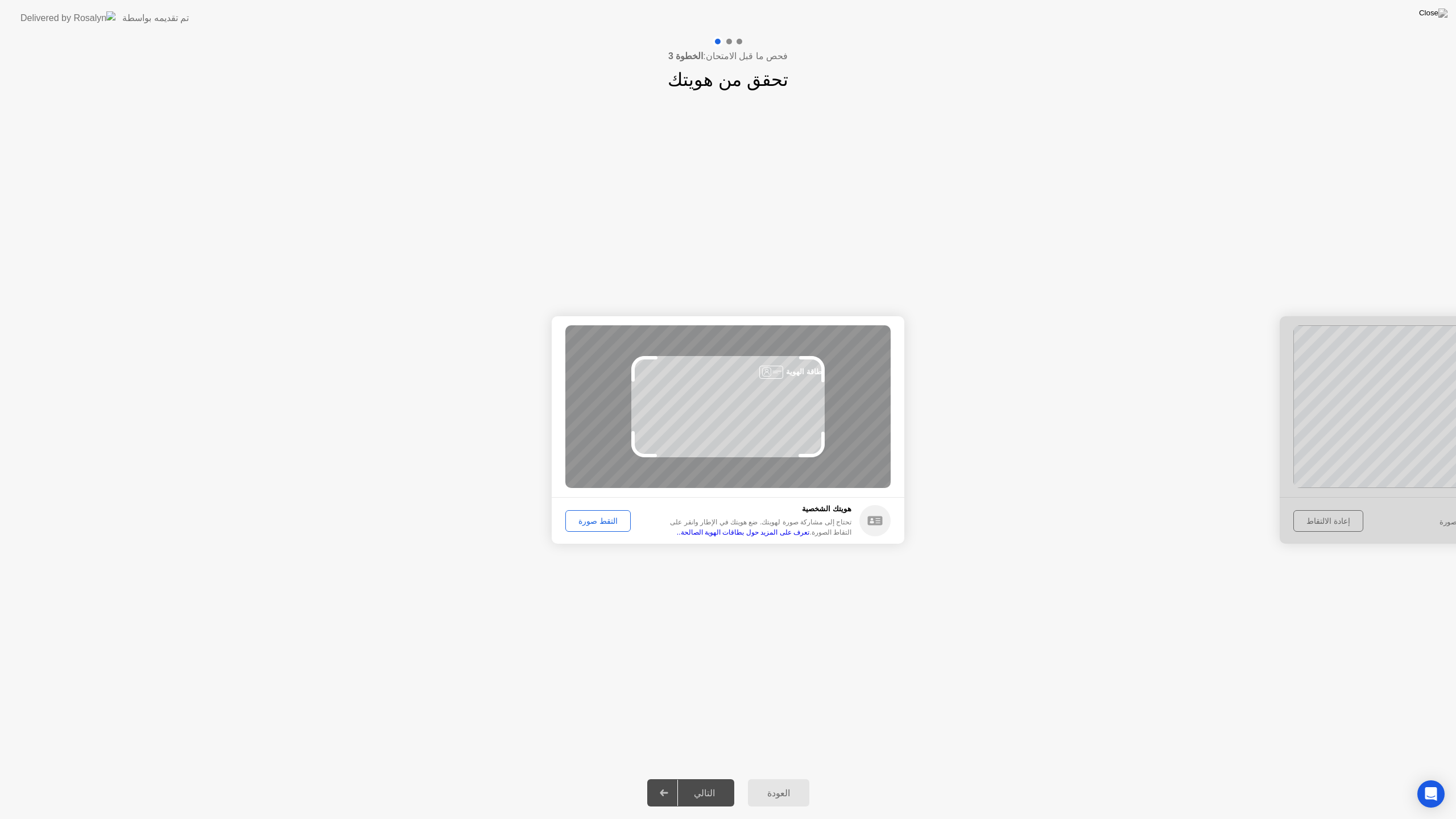
click at [593, 518] on div "التقط صورة" at bounding box center [598, 521] width 58 height 9
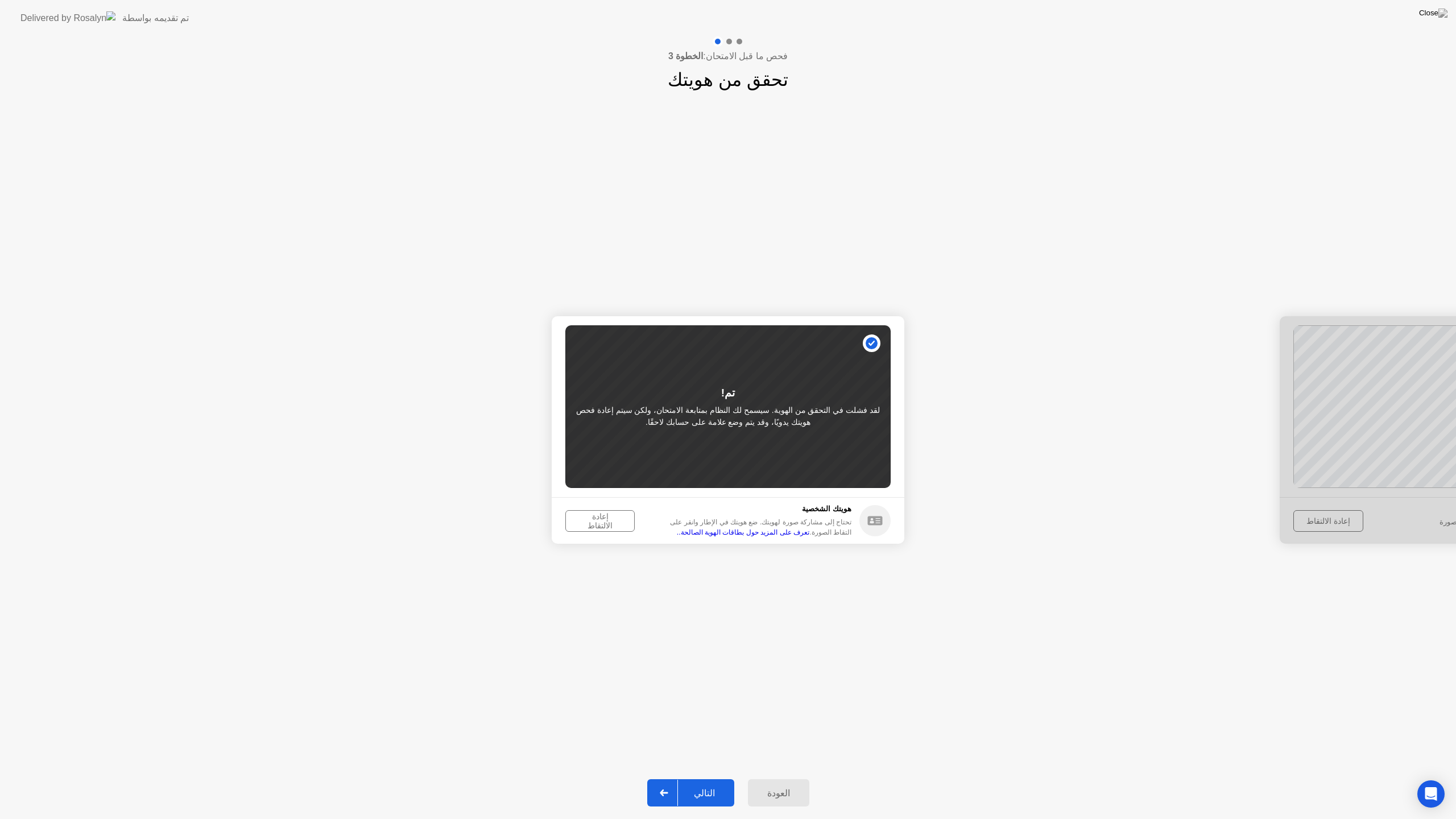
click at [588, 521] on div "إعادة الالتقاط" at bounding box center [600, 521] width 62 height 18
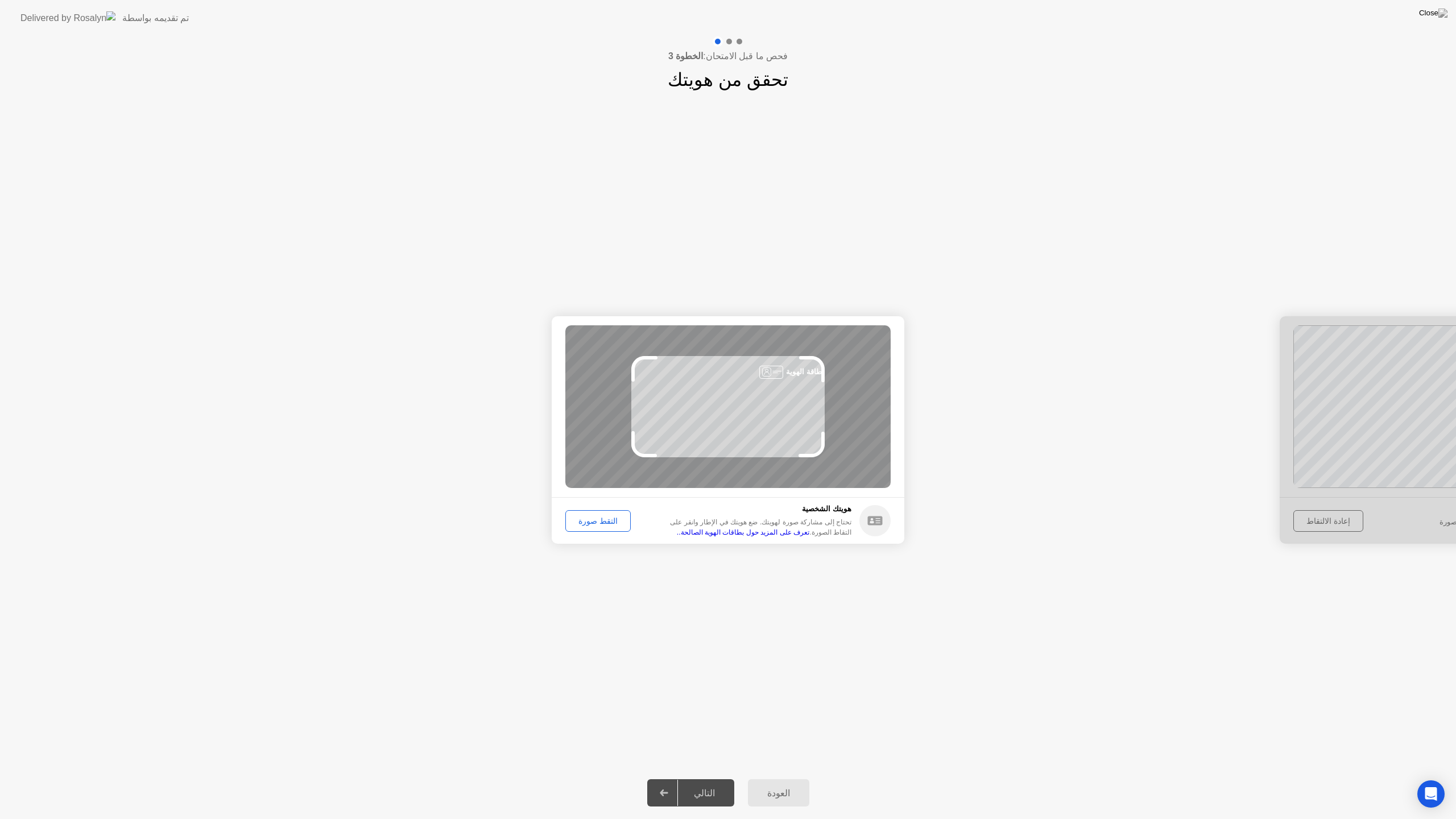
click at [749, 403] on div "بطاقة الهوية" at bounding box center [728, 407] width 326 height 163
click at [777, 372] on div at bounding box center [771, 372] width 24 height 13
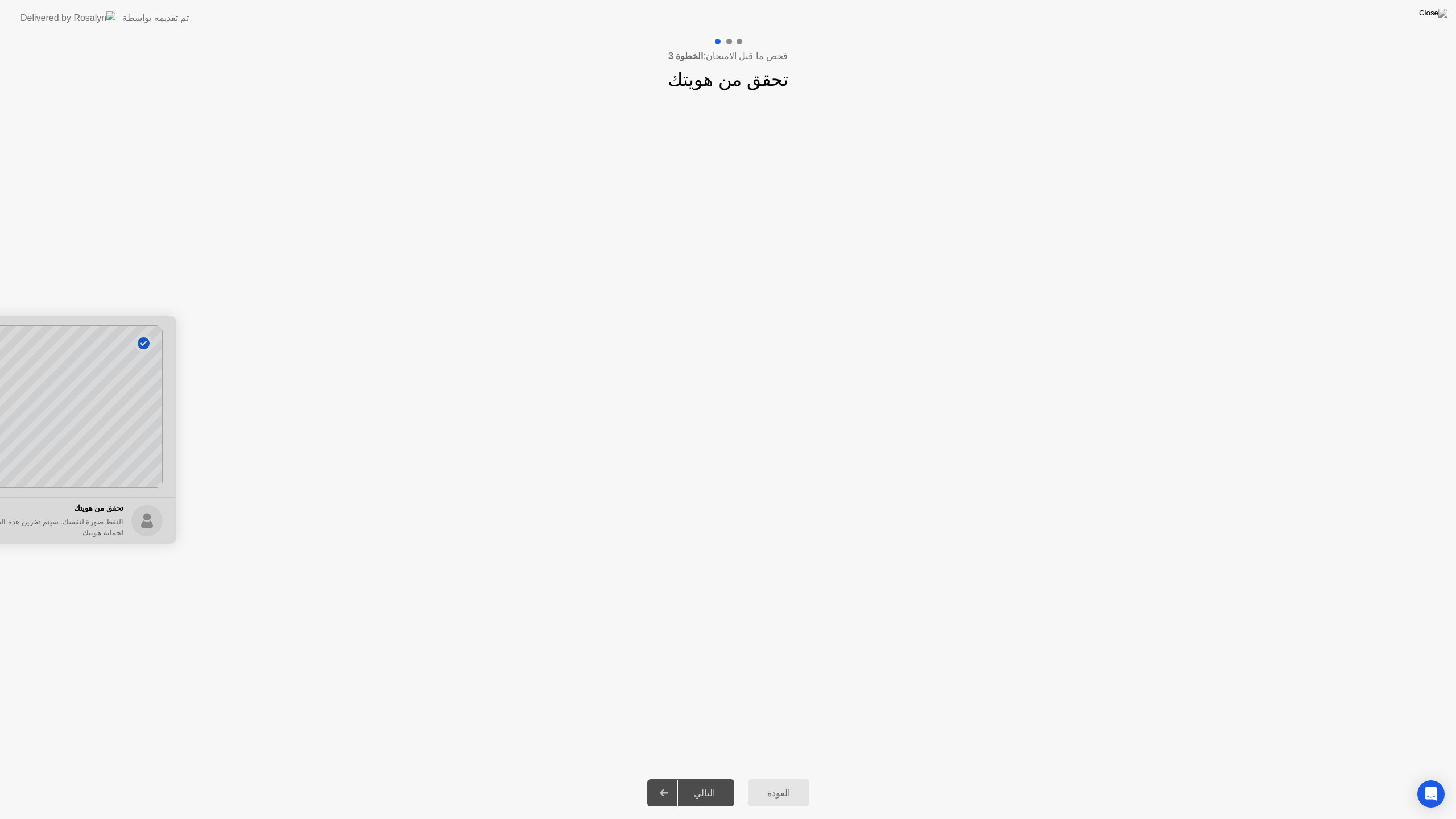
click at [222, 178] on div "نجاح تم التقاط الصورة بشكل صحيح تحقق من هويتك التقط صورة لنفسك. سيتم تخزين هذه …" at bounding box center [728, 430] width 1456 height 674
click at [708, 778] on div "التالي" at bounding box center [705, 793] width 53 height 11
click at [668, 778] on icon at bounding box center [663, 792] width 8 height 7
drag, startPoint x: 119, startPoint y: 448, endPoint x: 393, endPoint y: 506, distance: 280.1
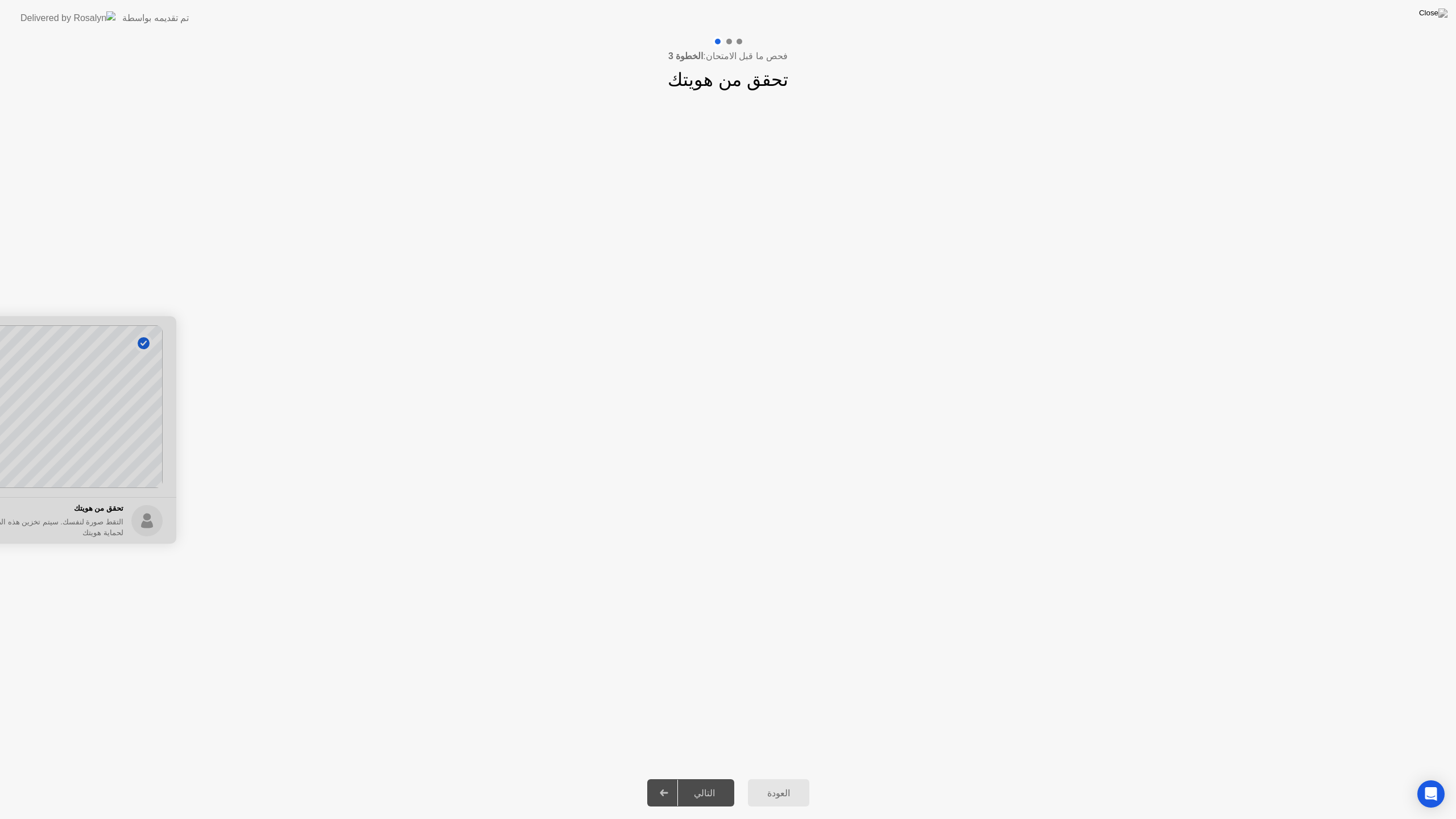
drag, startPoint x: 767, startPoint y: 790, endPoint x: 689, endPoint y: 728, distance: 99.6
click at [689, 728] on div "فحص ما قبل الامتحان: الخطوة 3 تحقق من هويتك نجاح تم التقاط الصورة بشكل صحيح تحق…" at bounding box center [728, 427] width 1456 height 783
drag, startPoint x: 677, startPoint y: 789, endPoint x: 684, endPoint y: 790, distance: 7.1
click at [676, 778] on div at bounding box center [664, 793] width 27 height 26
click at [147, 429] on div at bounding box center [0, 430] width 353 height 228
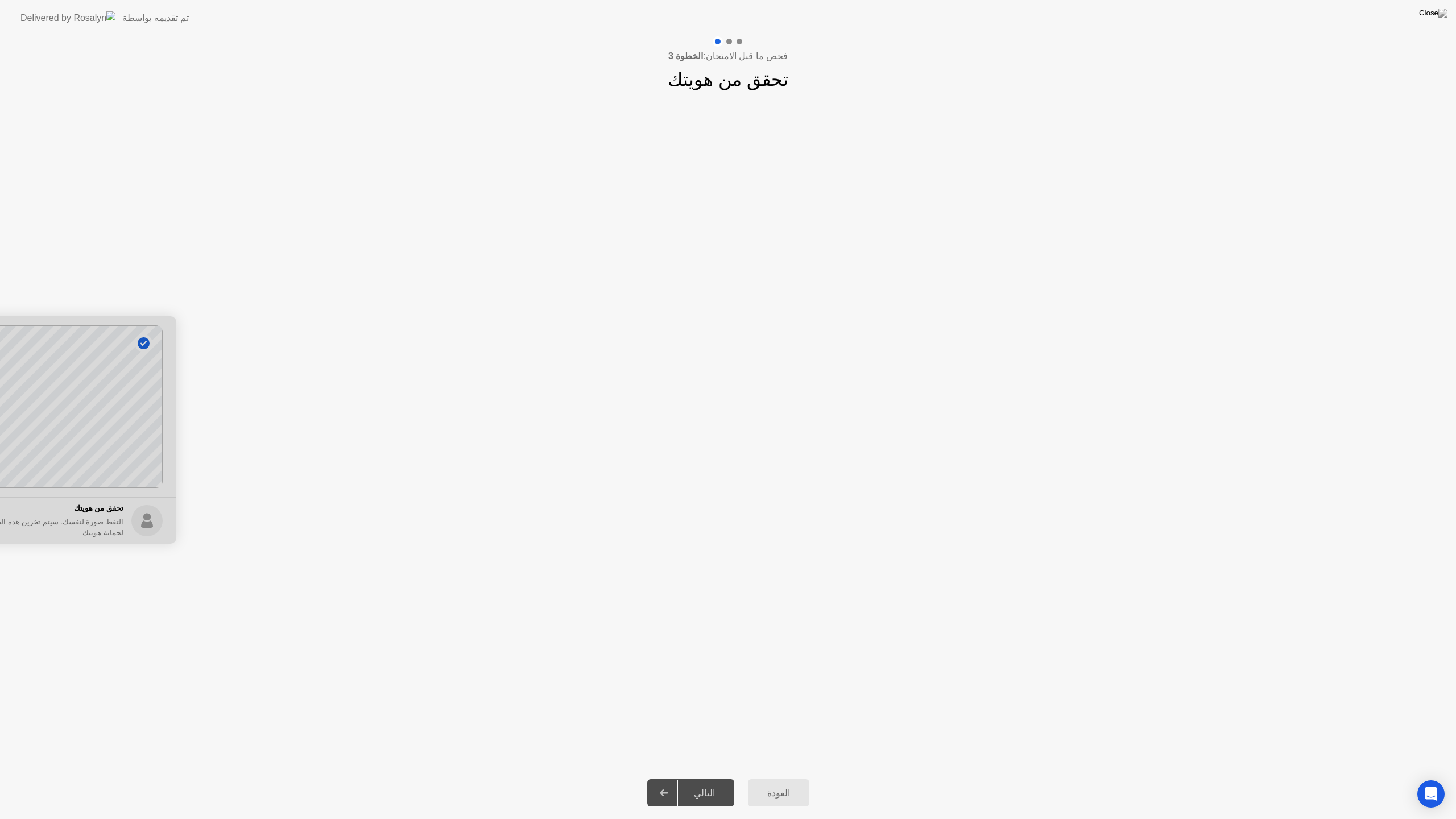
click at [778, 778] on button "العودة" at bounding box center [778, 793] width 62 height 27
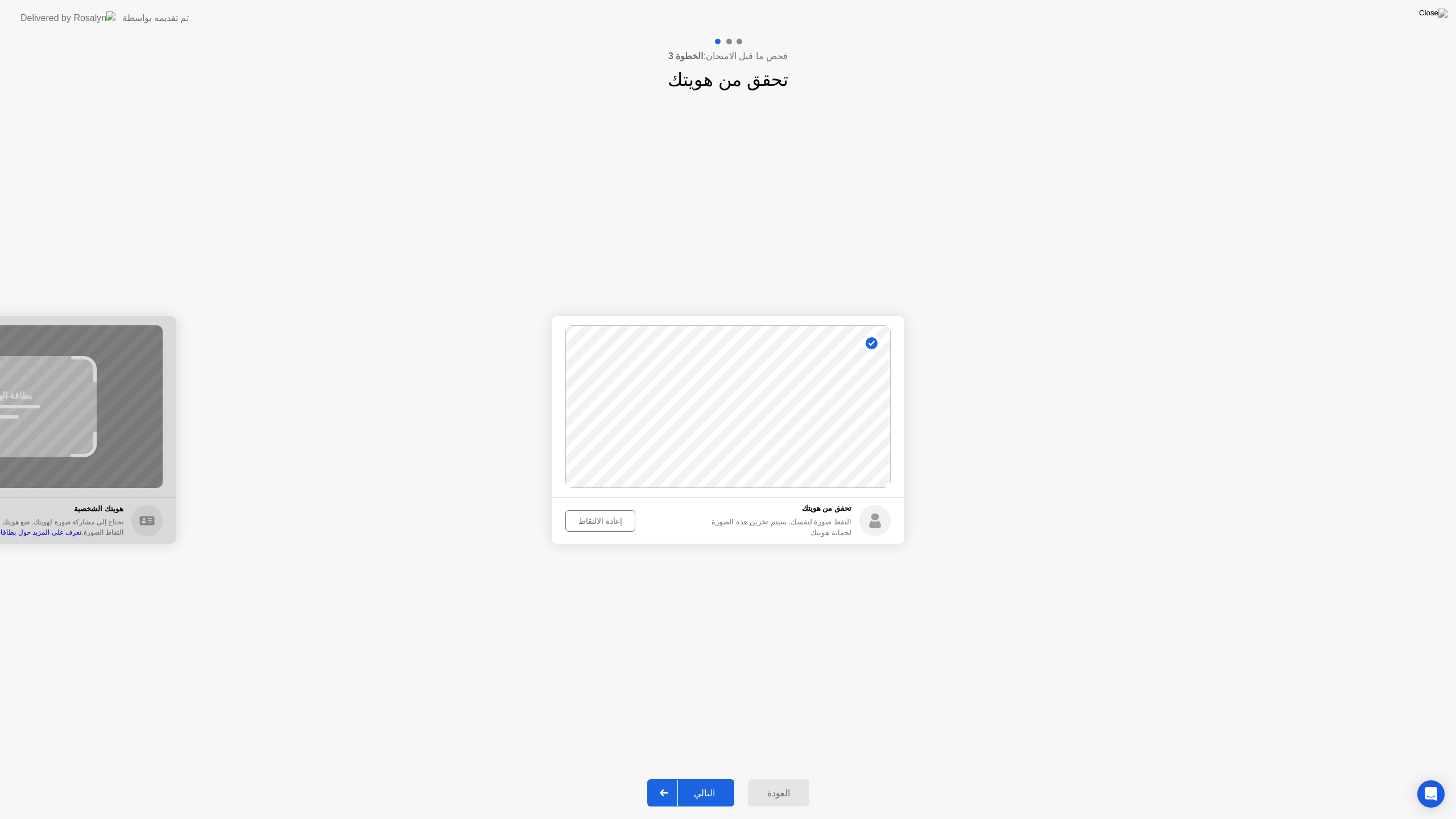
click at [704, 778] on button "التالي" at bounding box center [691, 793] width 87 height 27
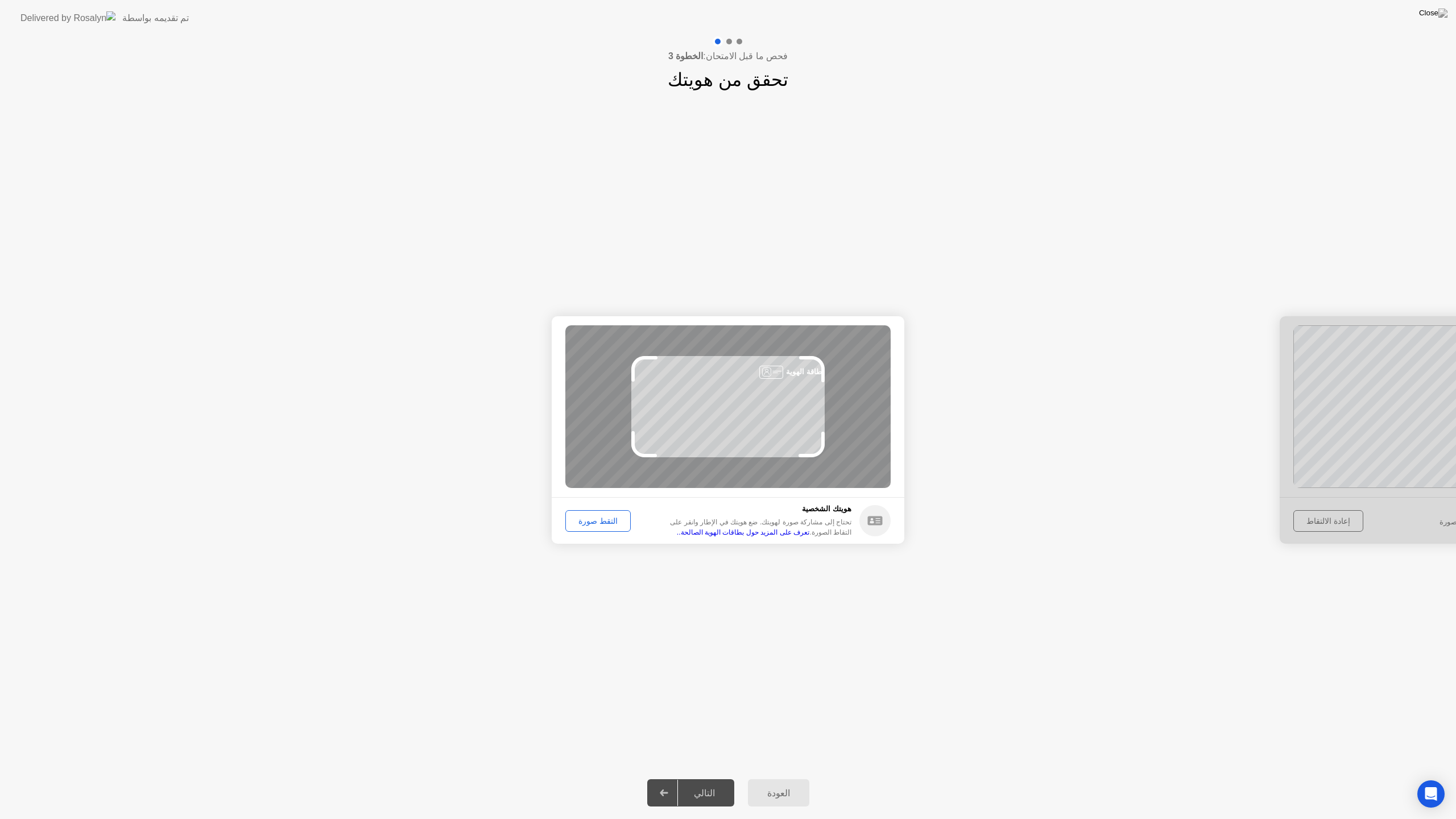
click at [597, 529] on button "التقط صورة" at bounding box center [598, 521] width 66 height 21
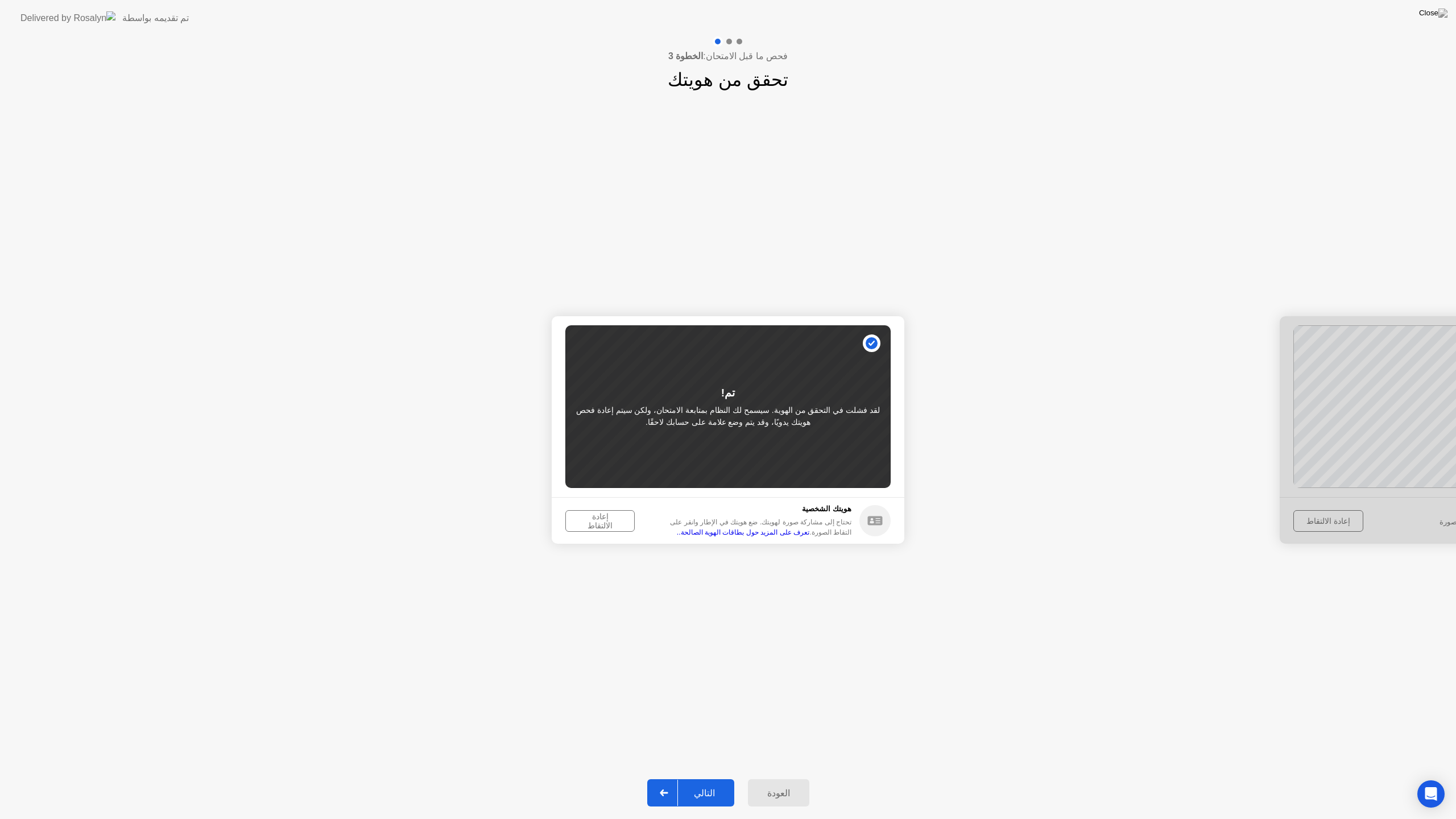
click at [677, 528] on link "تعرف على المزيد حول بطاقات الهوية الصالحة.." at bounding box center [743, 532] width 132 height 8
click at [589, 516] on div "إعادة الالتقاط" at bounding box center [600, 521] width 62 height 18
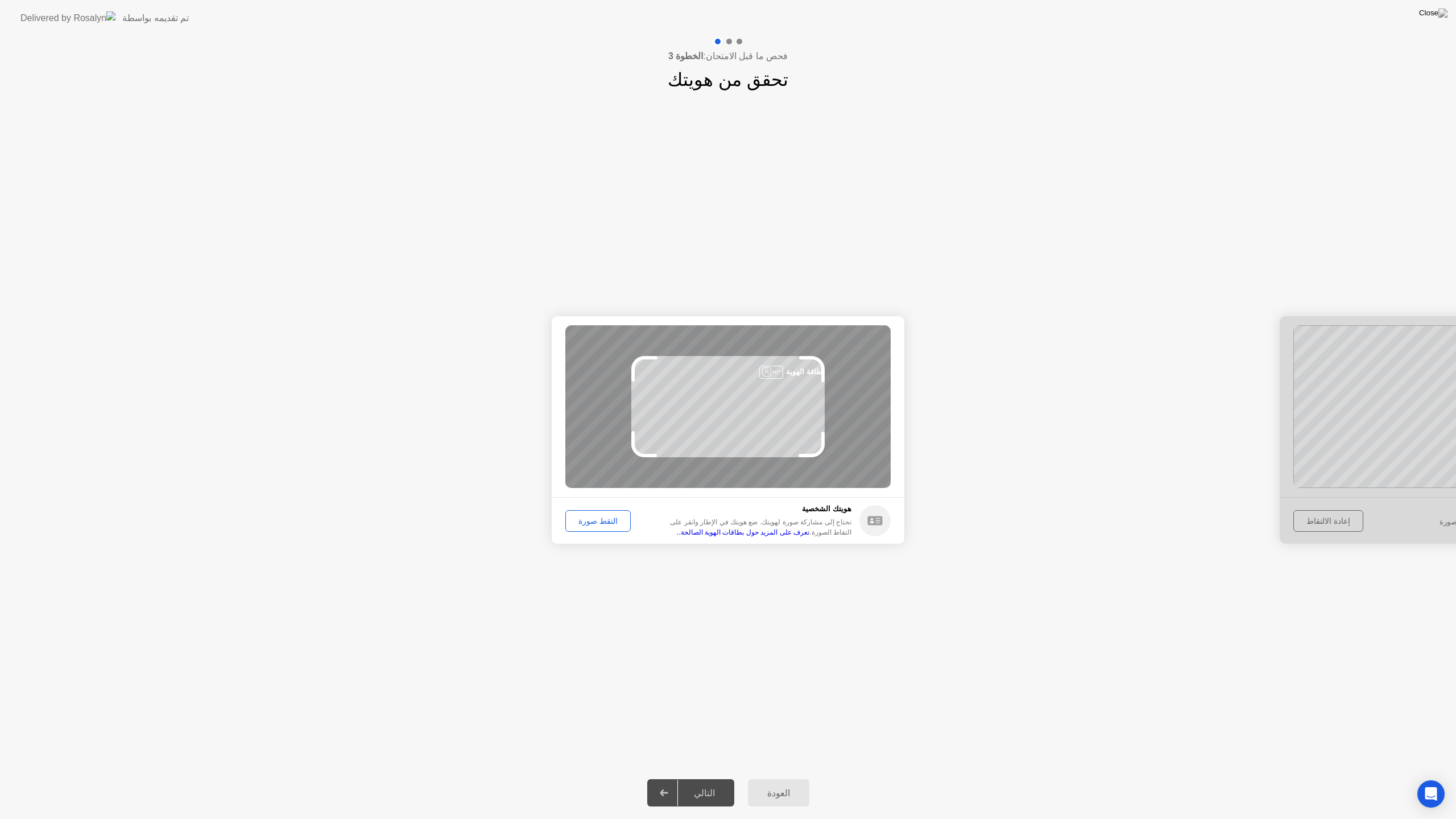
drag, startPoint x: 632, startPoint y: 485, endPoint x: 613, endPoint y: 521, distance: 40.7
click at [618, 516] on app-identify-id "نجاح تم التقاط الصورة بشكل صحيح غير ناجح لم يتم التقاط الصورة بشكل صحيح. بطاقة …" at bounding box center [728, 430] width 353 height 228
click at [613, 521] on div "التقط صورة" at bounding box center [598, 521] width 58 height 9
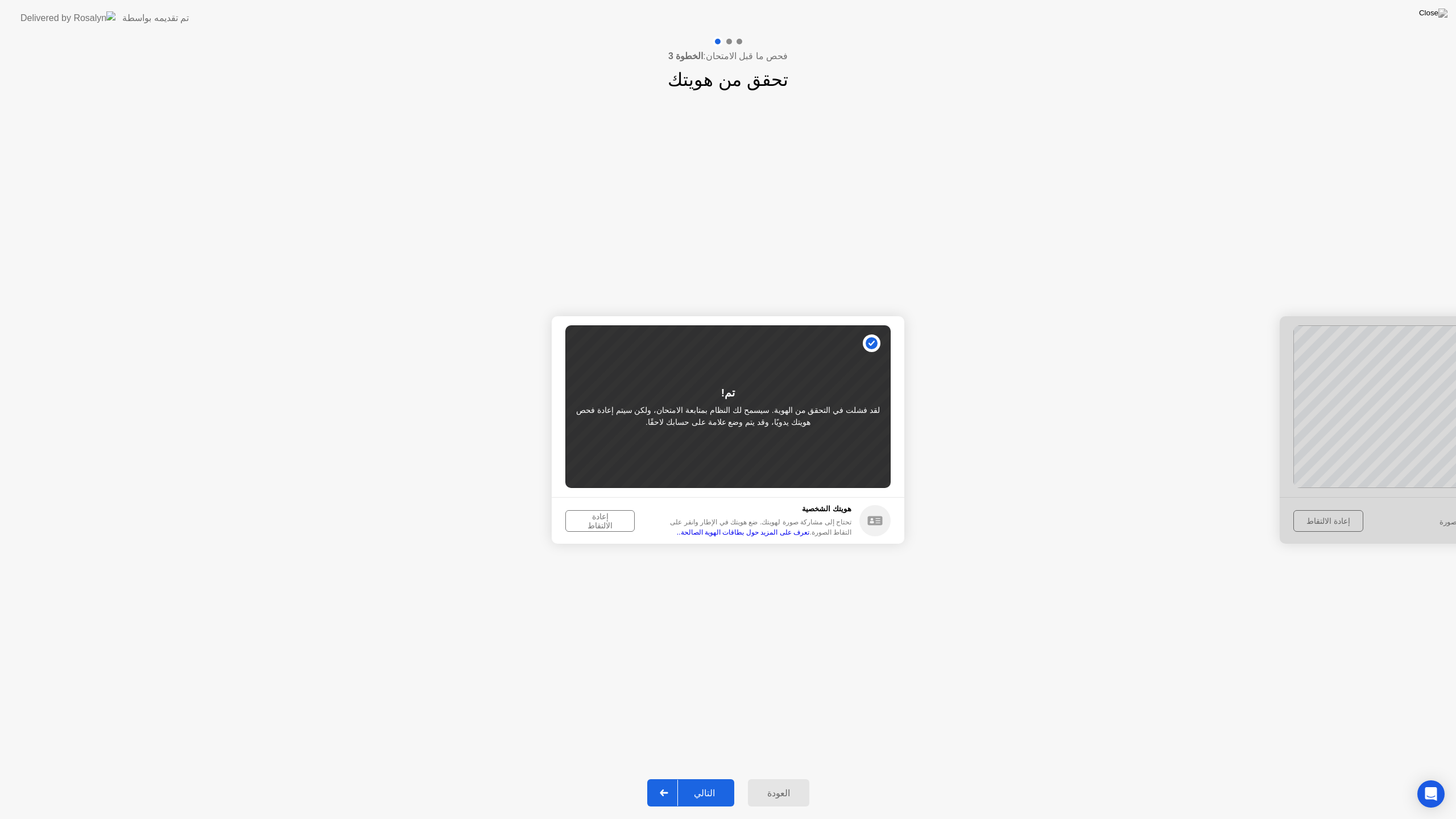
click at [601, 525] on div "إعادة الالتقاط" at bounding box center [600, 521] width 62 height 18
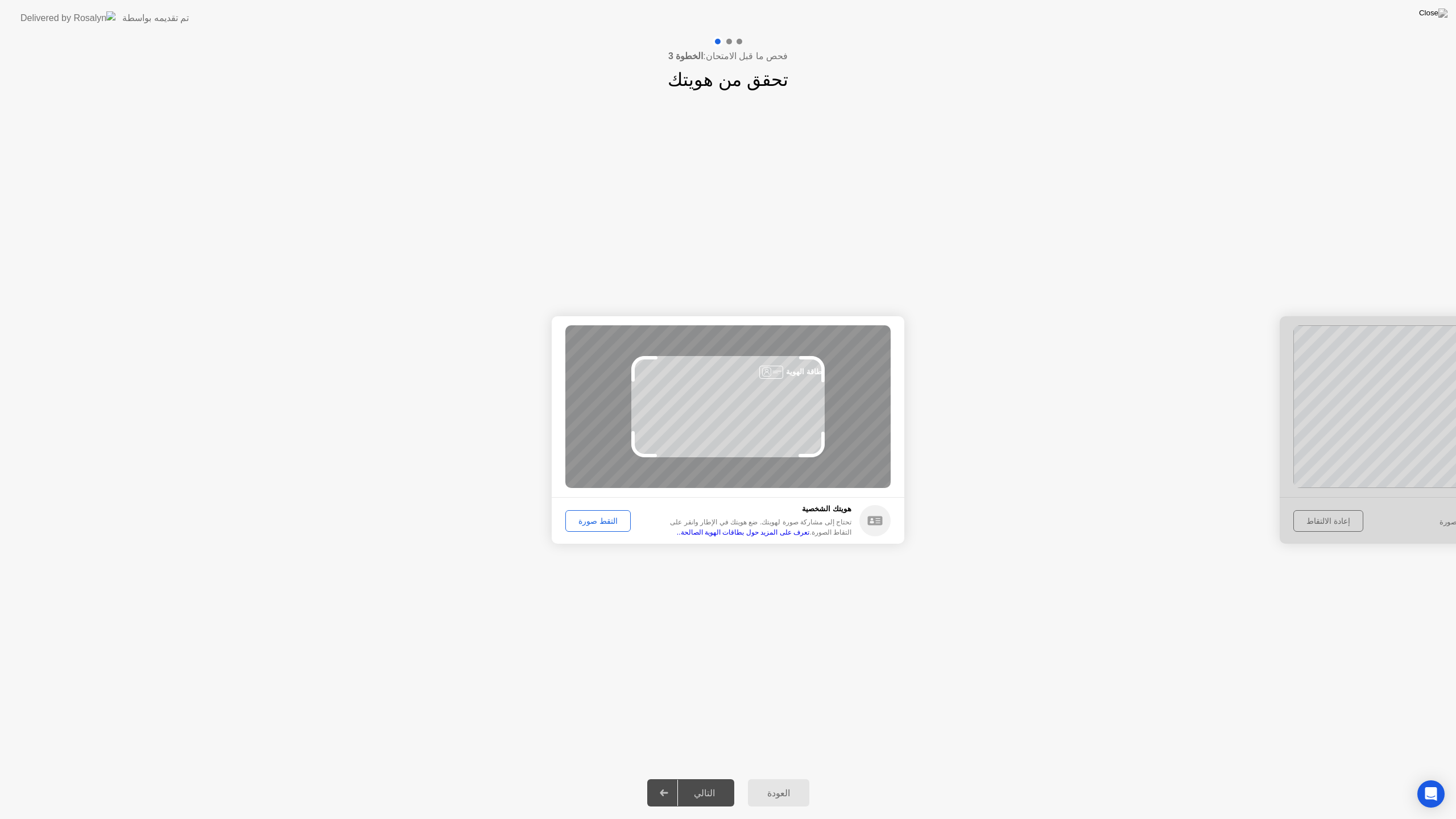
click at [604, 516] on div "التقط صورة" at bounding box center [598, 521] width 58 height 9
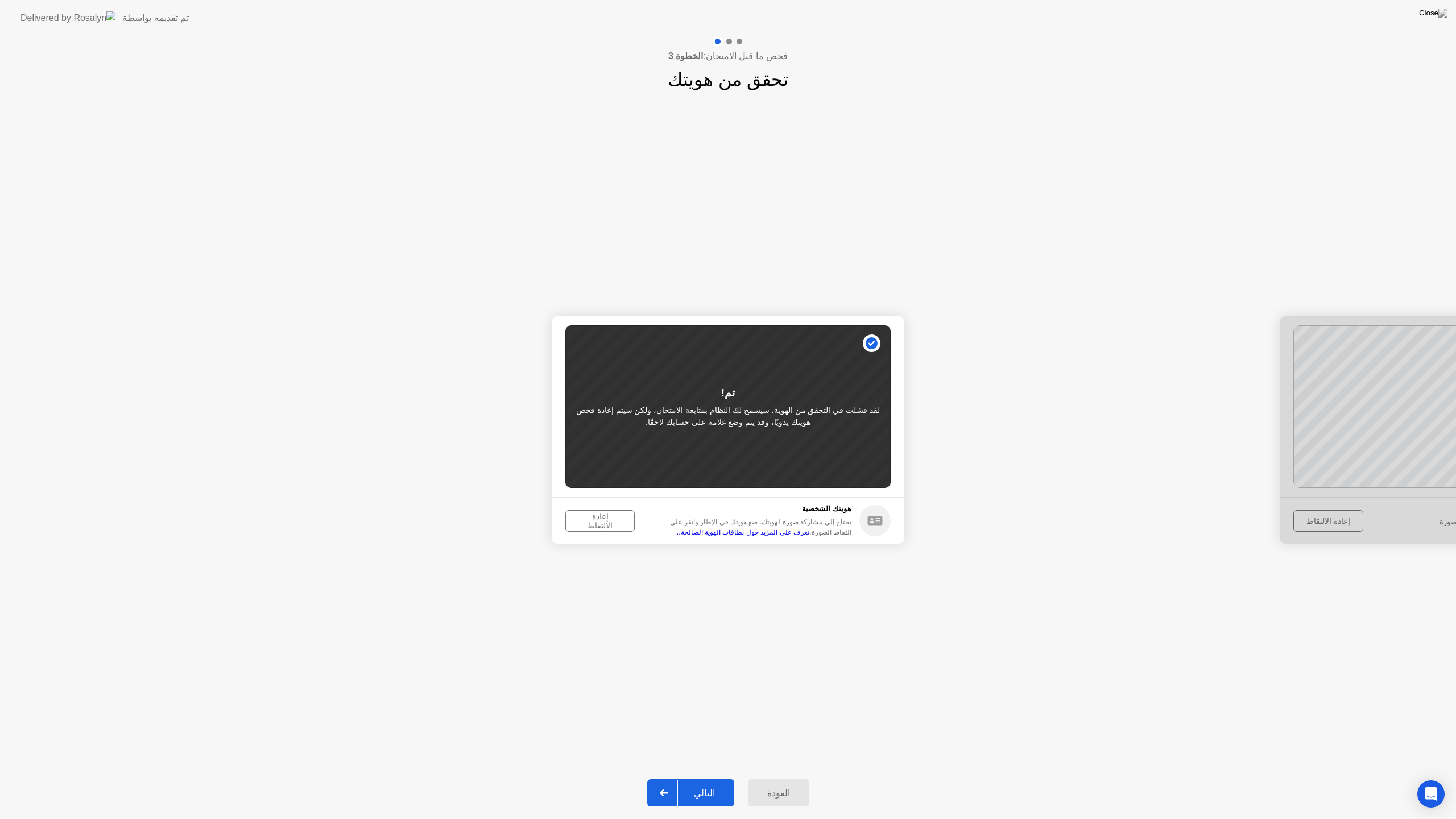
click at [715, 778] on button "التالي" at bounding box center [691, 793] width 87 height 27
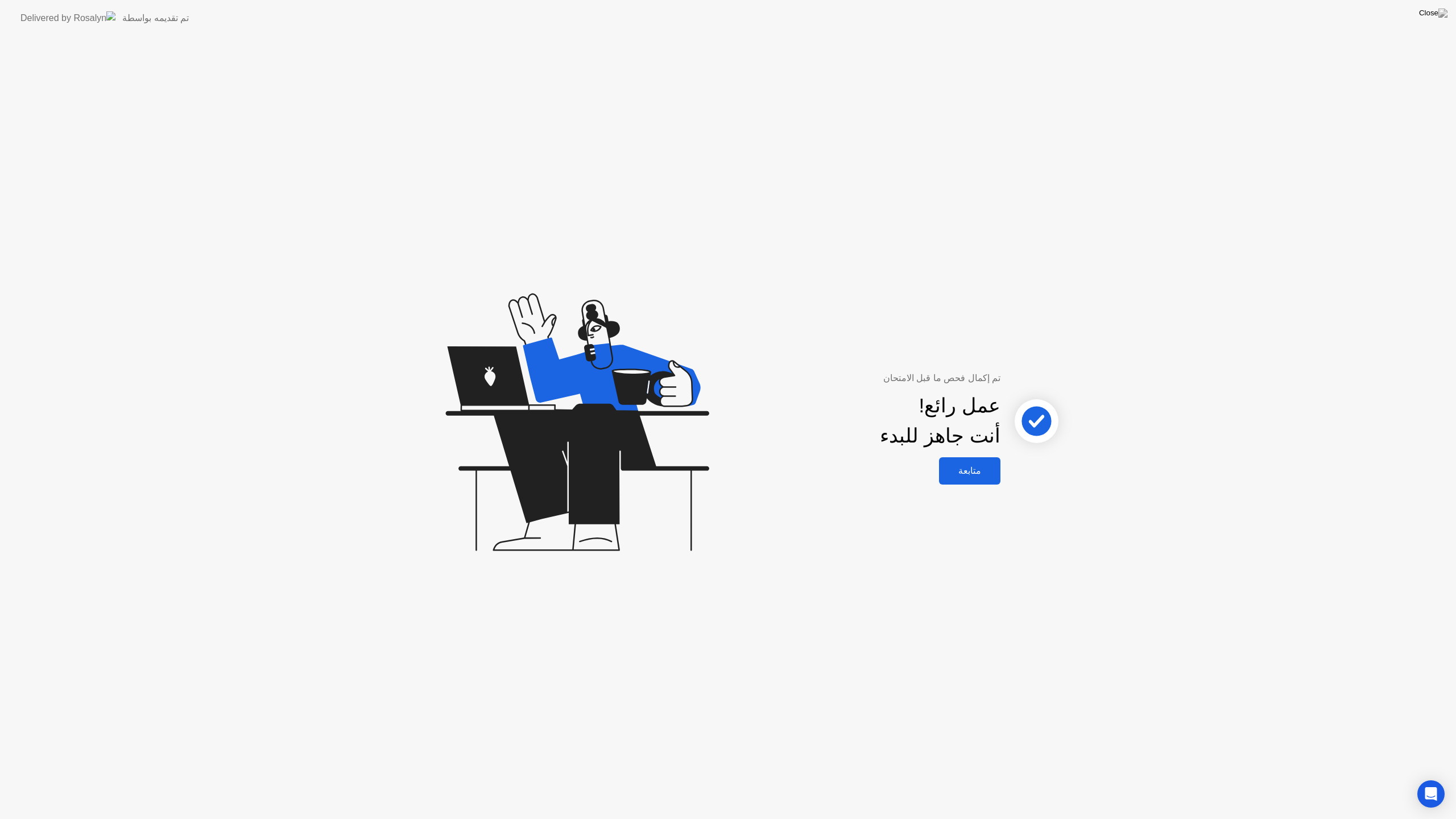
click at [970, 471] on div "متابعة" at bounding box center [970, 470] width 54 height 11
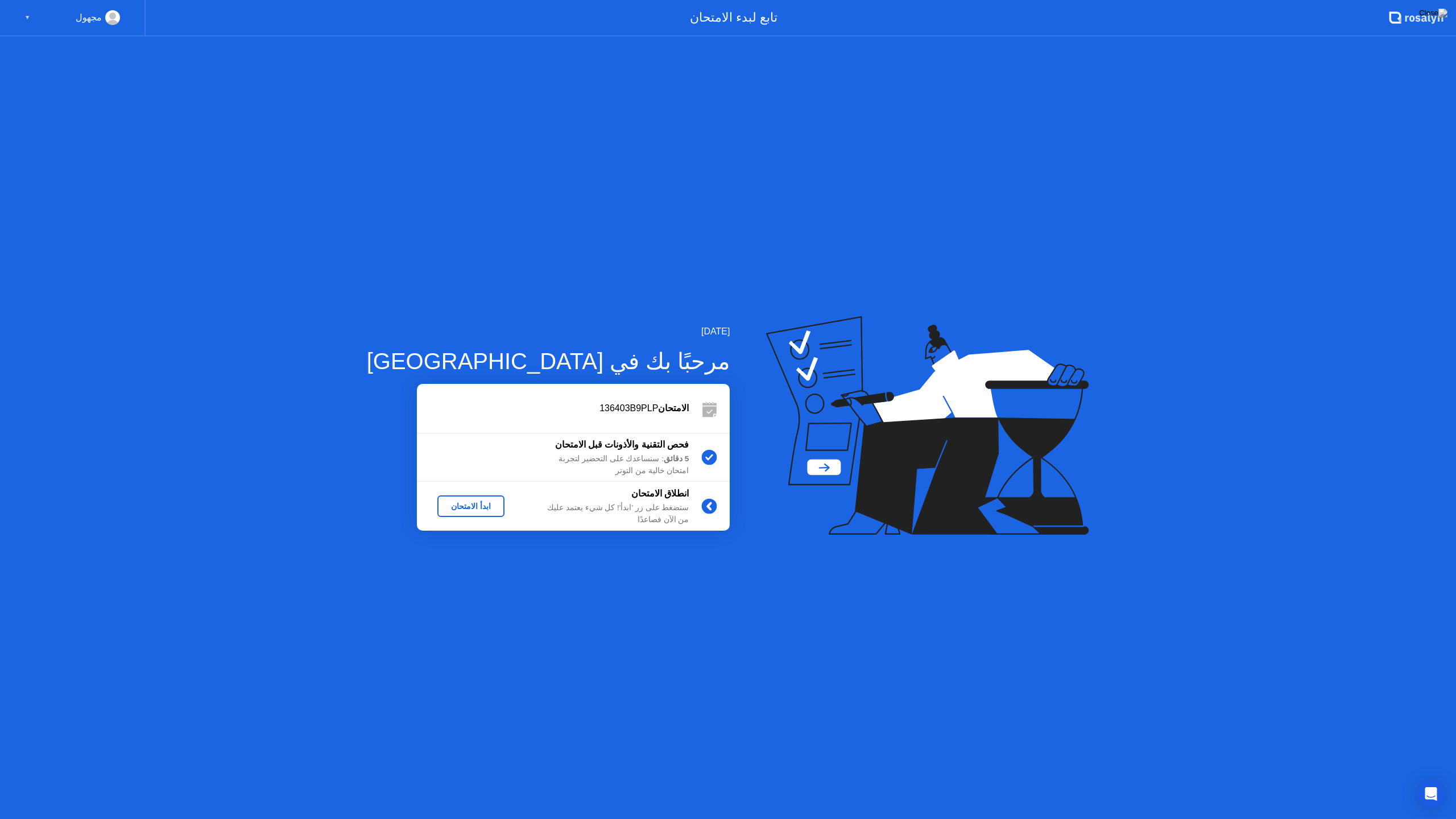
click at [442, 510] on div "ابدأ الامتحان" at bounding box center [471, 506] width 58 height 9
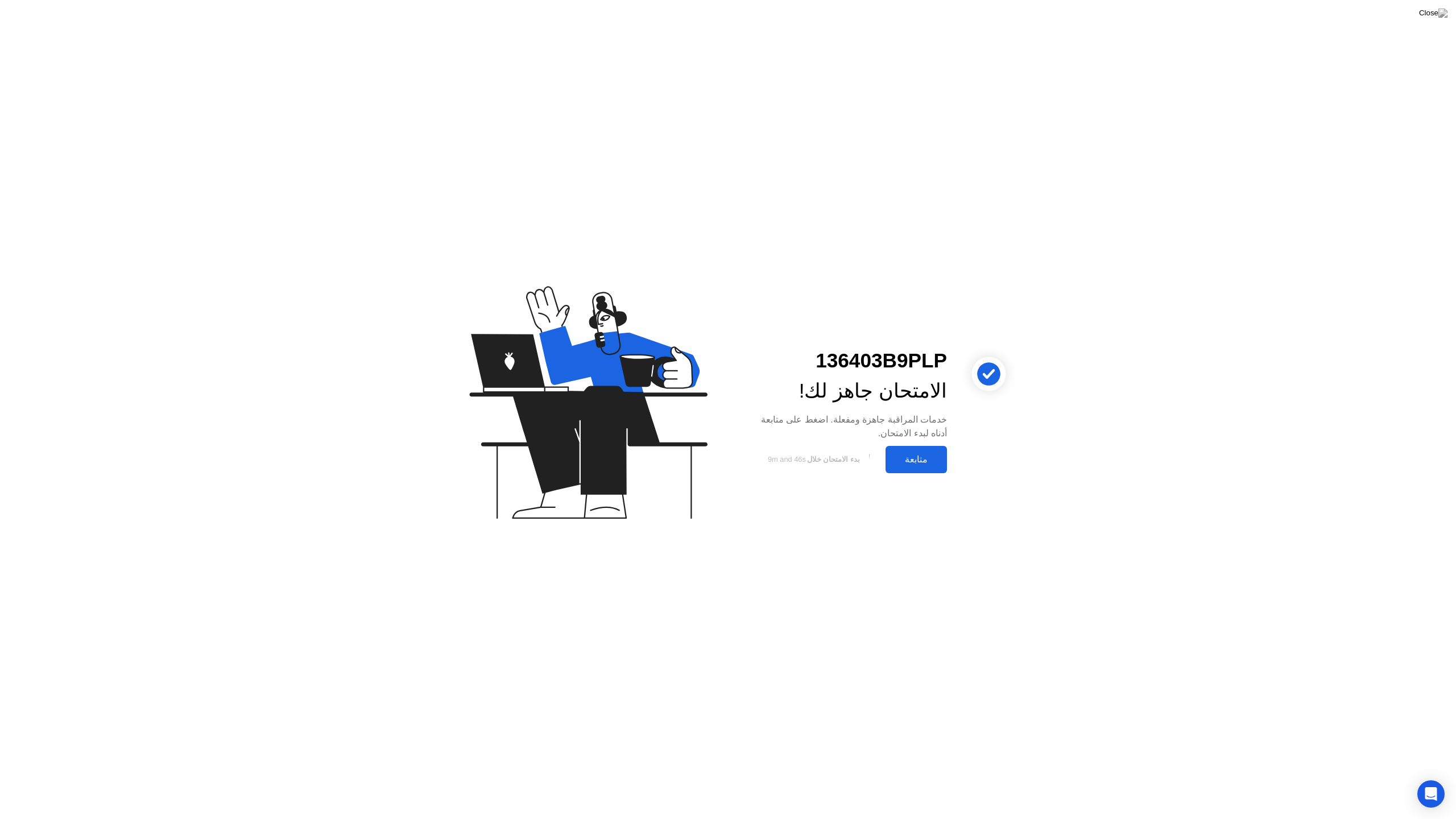
click at [898, 455] on div "متابعة" at bounding box center [916, 459] width 54 height 11
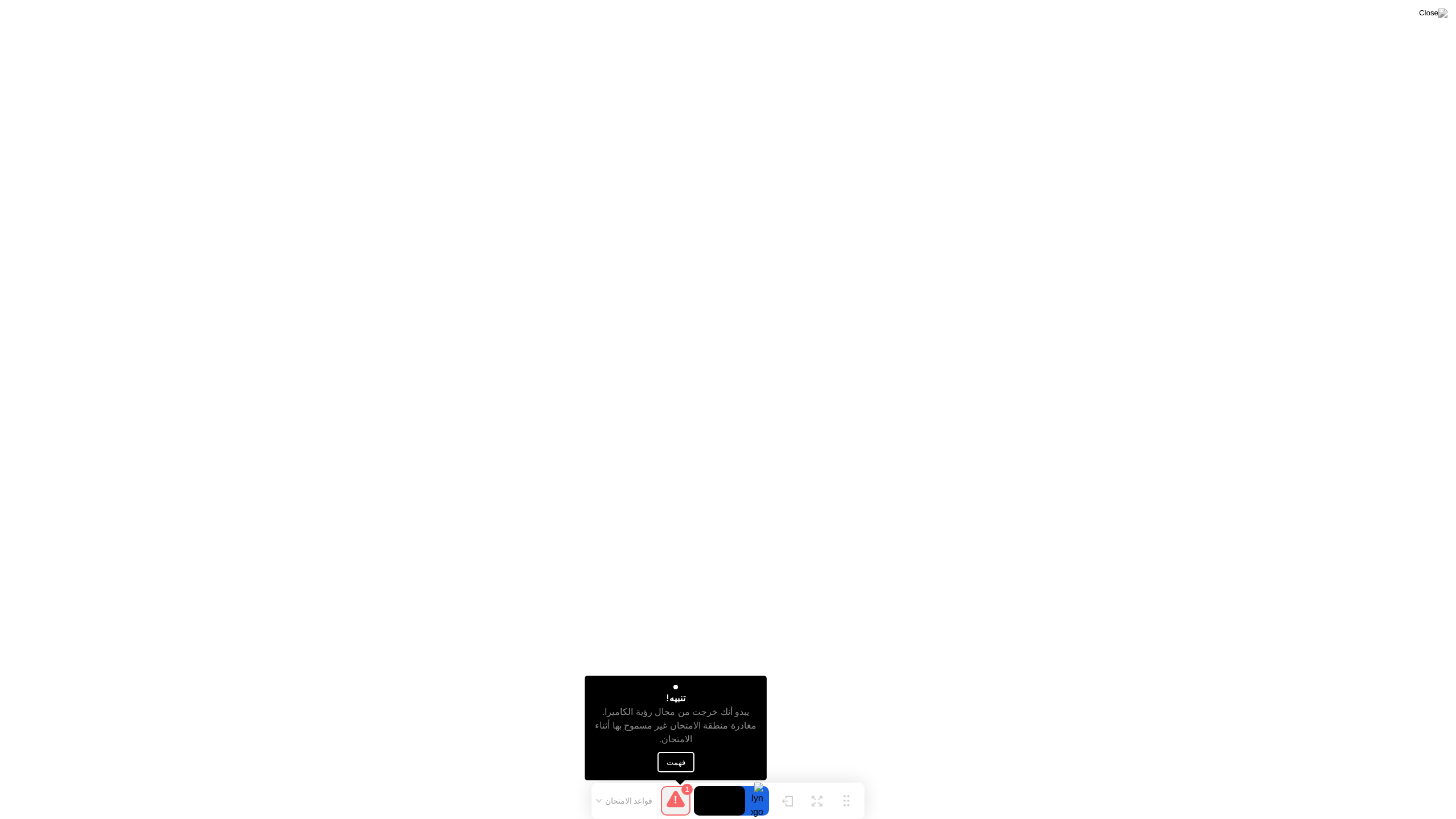
click at [674, 762] on button "فهمت" at bounding box center [676, 763] width 37 height 21
